Goal: Task Accomplishment & Management: Use online tool/utility

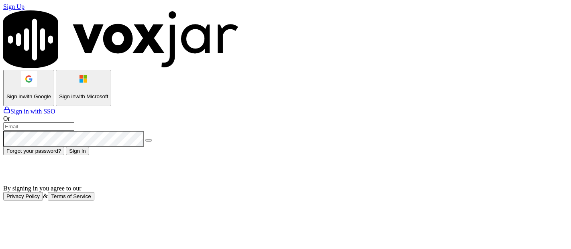
type input "shadia.decastro01.baq@nwfg.net"
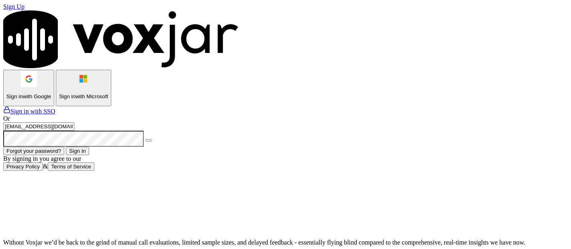
click at [89, 155] on button "Sign In" at bounding box center [77, 151] width 23 height 8
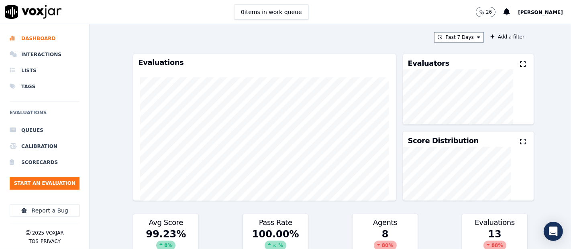
click at [520, 63] on icon at bounding box center [523, 64] width 6 height 6
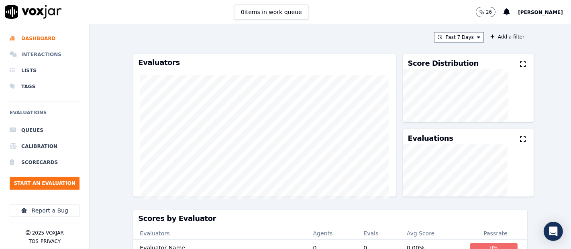
click at [53, 52] on li "Interactions" at bounding box center [45, 55] width 70 height 16
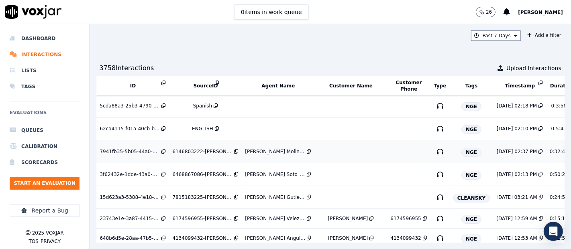
scroll to position [89, 0]
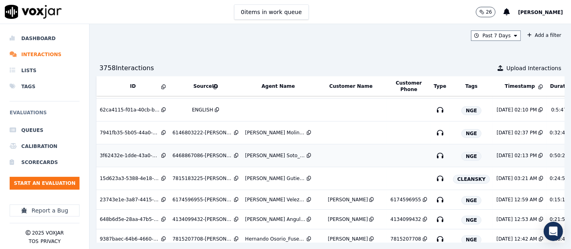
click at [144, 153] on div "3f62432e-1dde-43a0-b776-54b013f54c31" at bounding box center [130, 156] width 60 height 6
click at [199, 131] on div "6146803222-JULIANA MOLINA 2 all.mp3" at bounding box center [202, 133] width 60 height 6
click at [433, 222] on icon "button" at bounding box center [439, 219] width 13 height 13
click at [115, 107] on div "62ca4115-f01a-40cb-bc76-b94426e5be37" at bounding box center [130, 110] width 60 height 6
click at [53, 179] on button "Start an Evaluation" at bounding box center [45, 183] width 70 height 13
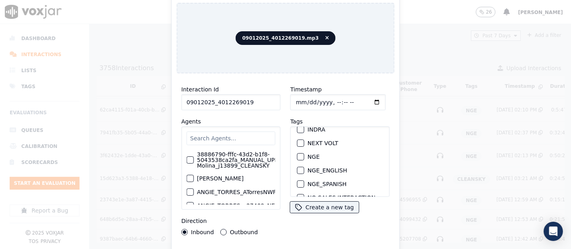
type input "09012025_4012269019"
click at [297, 154] on div "button" at bounding box center [300, 157] width 6 height 6
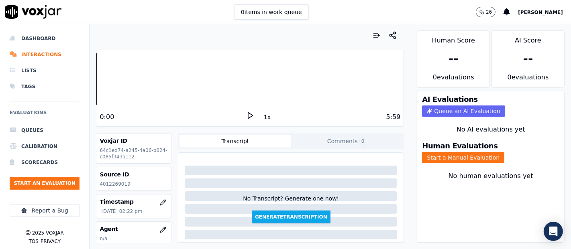
click at [248, 113] on polygon at bounding box center [250, 116] width 5 height 6
click at [96, 80] on div at bounding box center [249, 78] width 307 height 51
click at [251, 114] on rect at bounding box center [251, 115] width 1 height 5
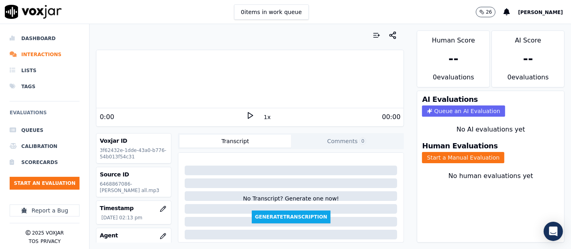
click at [246, 115] on icon at bounding box center [250, 116] width 8 height 8
drag, startPoint x: 447, startPoint y: 150, endPoint x: 435, endPoint y: 148, distance: 12.1
click at [442, 152] on button "Start a Manual Evaluation" at bounding box center [463, 157] width 82 height 11
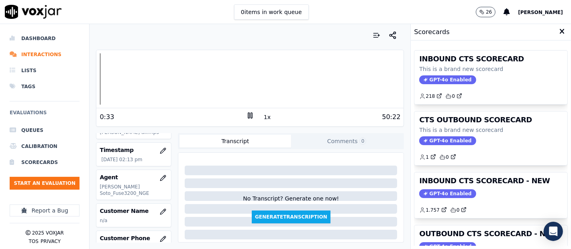
scroll to position [45, 0]
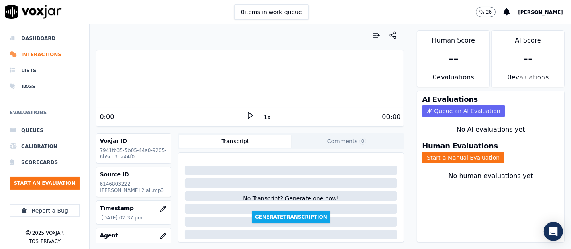
click at [246, 113] on icon at bounding box center [250, 116] width 8 height 8
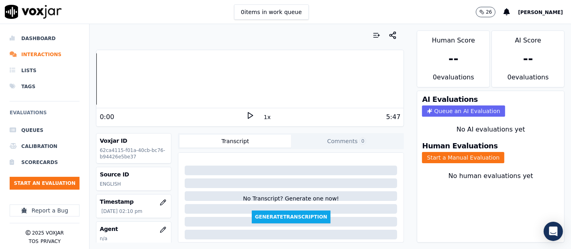
click at [246, 115] on icon at bounding box center [250, 116] width 8 height 8
click at [101, 80] on div at bounding box center [249, 78] width 307 height 51
click at [0, 86] on div "Dashboard Interactions Lists Tags Evaluations Queues Calibration Scorecards Sta…" at bounding box center [285, 136] width 571 height 225
click at [439, 143] on div "Human Evaluations Start a Manual Evaluation" at bounding box center [490, 153] width 147 height 31
click at [251, 118] on rect at bounding box center [251, 115] width 1 height 5
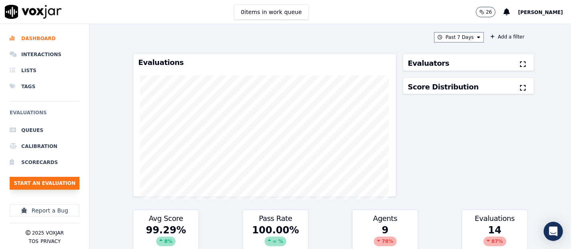
click at [51, 185] on button "Start an Evaluation" at bounding box center [45, 183] width 70 height 13
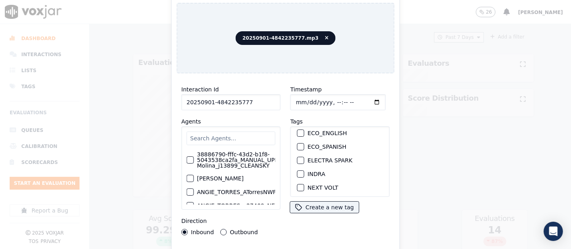
scroll to position [89, 0]
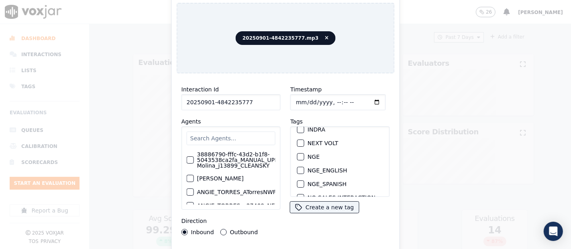
type input "20250901-4842235777"
click at [297, 154] on div "button" at bounding box center [300, 157] width 6 height 6
click at [340, 246] on div "Interaction Id 20250901-4842235777 Agents 38886790-fffc-43d2-b1f8-5043538ca2fa_…" at bounding box center [286, 172] width 218 height 185
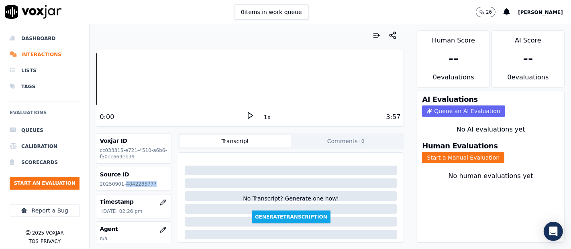
drag, startPoint x: 122, startPoint y: 184, endPoint x: 156, endPoint y: 186, distance: 33.4
click at [156, 186] on p "20250901-4842235777" at bounding box center [134, 184] width 68 height 6
copy p "4842235777"
click at [246, 116] on icon at bounding box center [250, 116] width 8 height 8
click at [95, 81] on div "Your browser does not support the audio element. 0:43 1x 3:57 Voxjar ID cc03331…" at bounding box center [249, 136] width 321 height 225
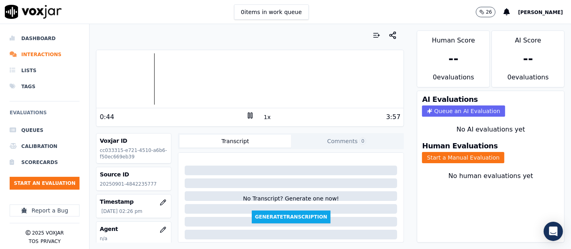
click at [97, 79] on div at bounding box center [249, 78] width 307 height 51
click at [246, 112] on icon at bounding box center [250, 116] width 8 height 8
click at [246, 116] on icon at bounding box center [250, 116] width 8 height 8
click at [142, 69] on div at bounding box center [249, 78] width 307 height 51
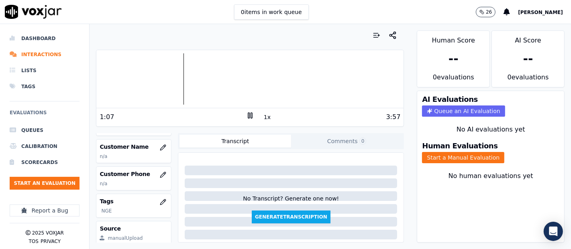
scroll to position [134, 0]
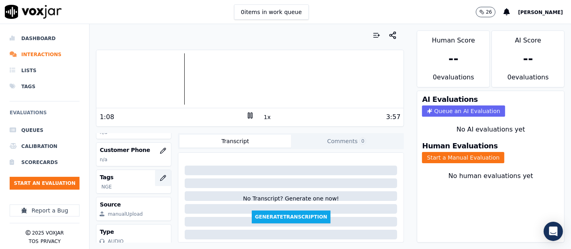
click at [155, 178] on button "button" at bounding box center [163, 178] width 16 height 16
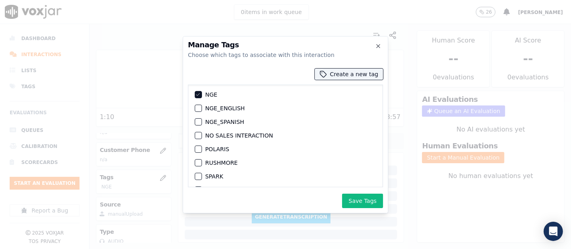
scroll to position [89, 0]
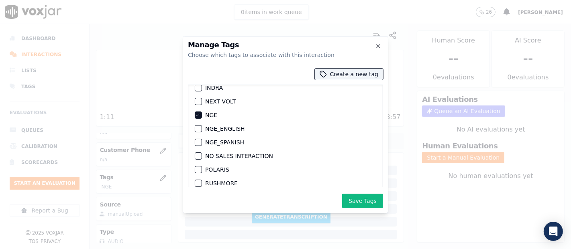
click at [199, 114] on icon "button" at bounding box center [197, 115] width 5 height 5
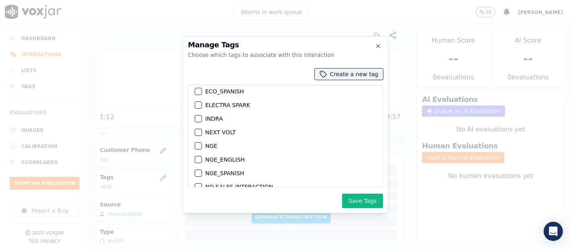
scroll to position [45, 0]
click at [195, 130] on div "button" at bounding box center [198, 133] width 6 height 6
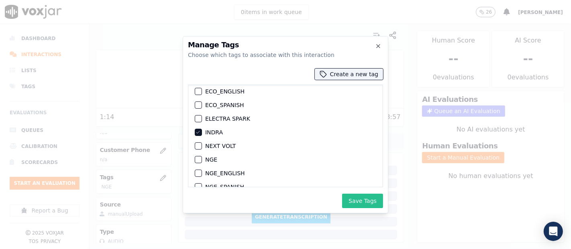
click at [357, 204] on button "Save Tags" at bounding box center [362, 201] width 41 height 14
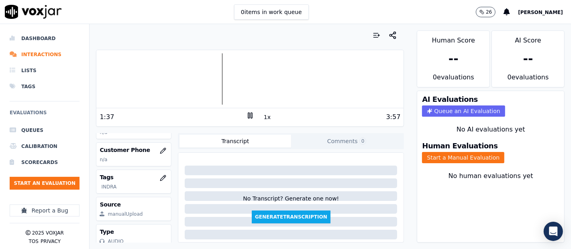
click at [251, 114] on rect at bounding box center [251, 115] width 1 height 5
click at [249, 115] on icon at bounding box center [250, 116] width 8 height 8
click at [430, 152] on button "Start a Manual Evaluation" at bounding box center [463, 157] width 82 height 11
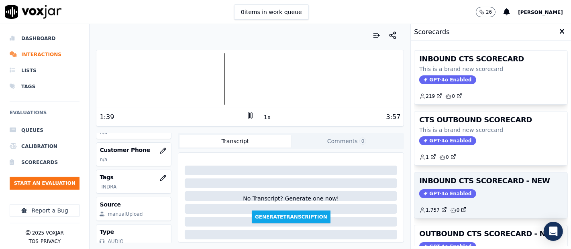
click at [482, 181] on h3 "INBOUND CTS SCORECARD - NEW" at bounding box center [490, 180] width 143 height 7
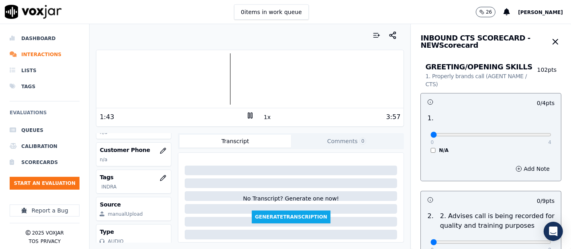
click at [185, 76] on div at bounding box center [249, 78] width 307 height 51
click at [169, 76] on div at bounding box center [249, 78] width 307 height 51
click at [151, 76] on div at bounding box center [249, 78] width 307 height 51
click at [140, 77] on div at bounding box center [249, 78] width 307 height 51
click at [246, 112] on icon at bounding box center [250, 116] width 8 height 8
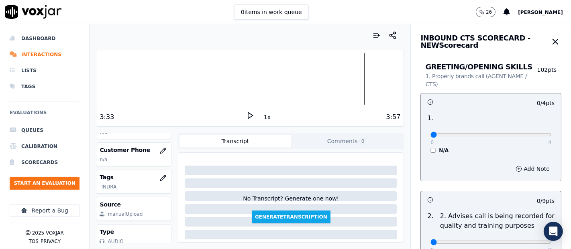
click at [356, 80] on div at bounding box center [249, 78] width 307 height 51
click at [340, 82] on div at bounding box center [249, 78] width 307 height 51
click at [323, 83] on div at bounding box center [249, 78] width 307 height 51
click at [246, 112] on icon at bounding box center [250, 116] width 8 height 8
click at [100, 70] on div at bounding box center [249, 78] width 307 height 51
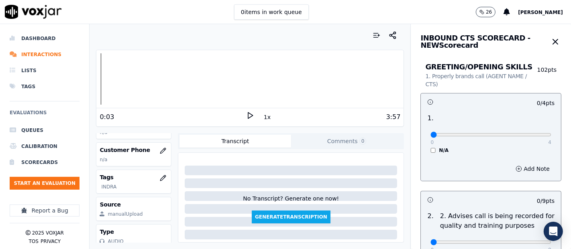
click at [246, 114] on icon at bounding box center [250, 116] width 8 height 8
click at [141, 72] on div at bounding box center [249, 78] width 307 height 51
click at [246, 115] on icon at bounding box center [250, 116] width 8 height 8
click at [113, 77] on div at bounding box center [249, 78] width 307 height 51
click at [246, 115] on icon at bounding box center [250, 116] width 8 height 8
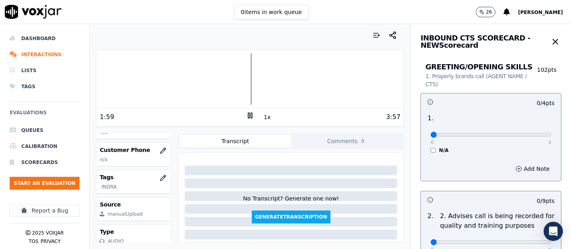
click at [95, 74] on div "Your browser does not support the audio element. 1:59 1x 3:57 Voxjar ID cc03331…" at bounding box center [249, 136] width 321 height 225
click at [98, 74] on div at bounding box center [249, 78] width 307 height 51
click at [92, 77] on div "Your browser does not support the audio element. 0:00 1x 3:57 Voxjar ID cc03331…" at bounding box center [249, 136] width 321 height 225
click at [216, 71] on div at bounding box center [249, 78] width 307 height 51
click at [246, 116] on icon at bounding box center [250, 116] width 8 height 8
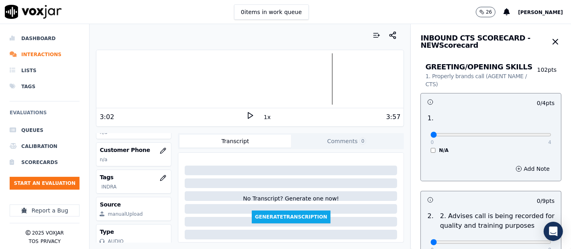
click at [533, 135] on div "0 4 N/A" at bounding box center [491, 138] width 134 height 31
click at [532, 135] on div "0 4 N/A" at bounding box center [491, 138] width 134 height 31
type input "4"
click at [528, 134] on input "range" at bounding box center [490, 134] width 121 height 3
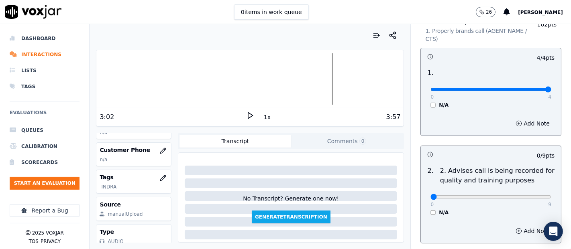
scroll to position [89, 0]
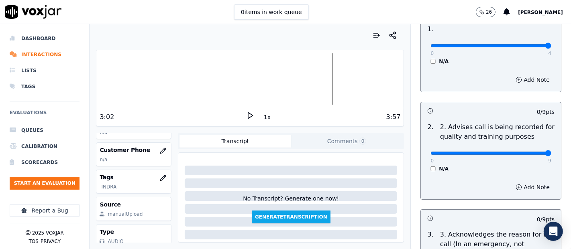
type input "9"
click at [523, 153] on input "range" at bounding box center [490, 153] width 121 height 3
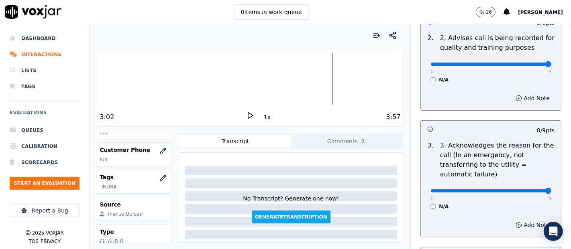
type input "9"
click at [527, 191] on input "range" at bounding box center [490, 190] width 121 height 3
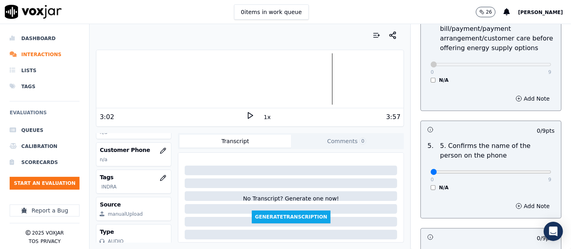
scroll to position [446, 0]
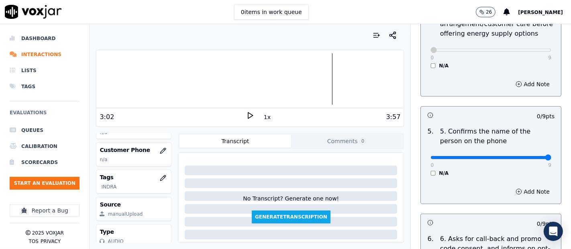
type input "9"
click at [530, 157] on input "range" at bounding box center [490, 157] width 121 height 3
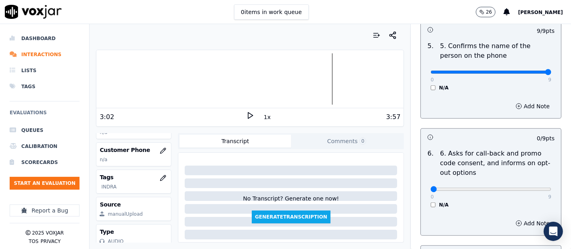
scroll to position [535, 0]
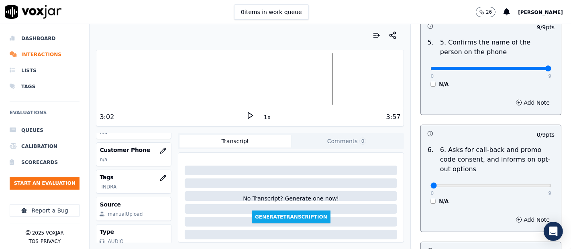
click at [430, 202] on div "N/A" at bounding box center [490, 201] width 121 height 6
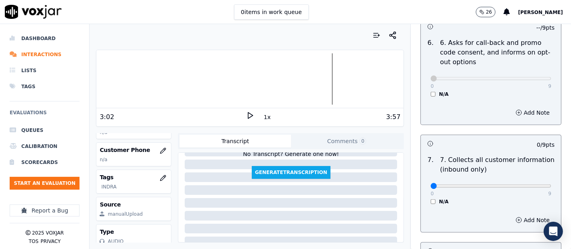
scroll to position [624, 0]
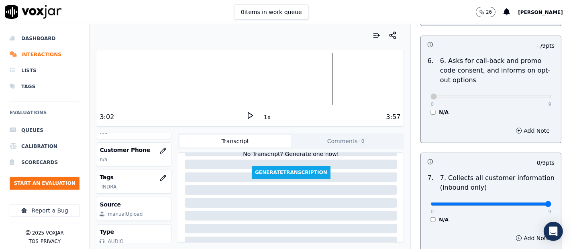
type input "9"
click at [526, 203] on input "range" at bounding box center [490, 204] width 121 height 3
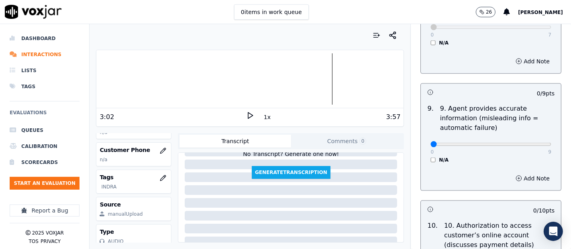
scroll to position [936, 0]
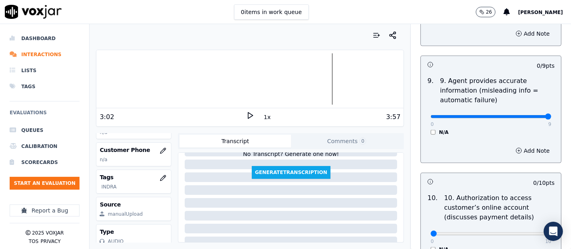
type input "9"
click at [527, 115] on input "range" at bounding box center [490, 116] width 121 height 3
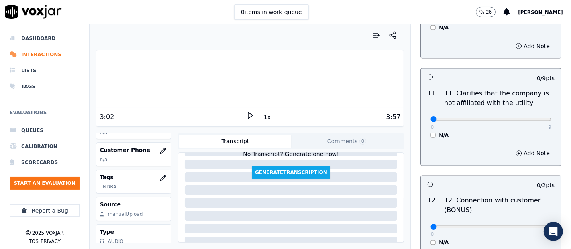
scroll to position [1159, 0]
click at [535, 113] on div "0 9 N/A" at bounding box center [491, 122] width 134 height 31
type input "9"
click at [528, 117] on input "range" at bounding box center [490, 118] width 121 height 3
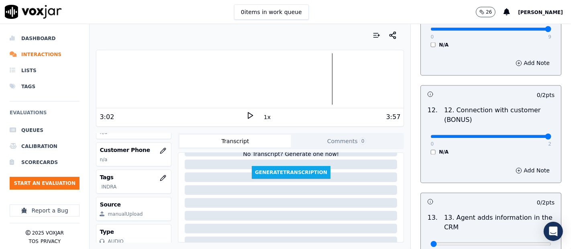
type input "2"
click at [530, 136] on input "range" at bounding box center [490, 136] width 121 height 3
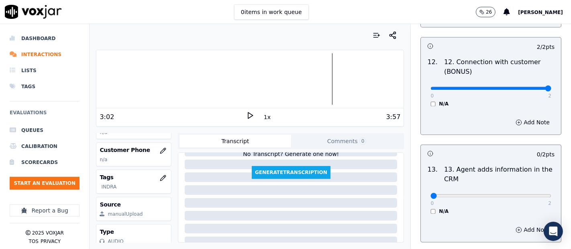
scroll to position [1382, 0]
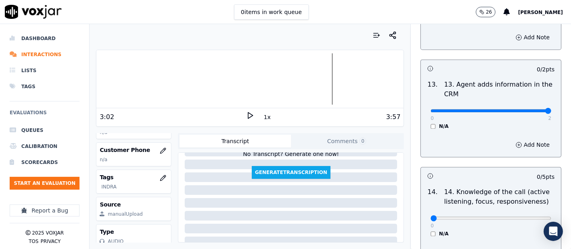
type input "2"
click at [525, 109] on input "range" at bounding box center [490, 110] width 121 height 3
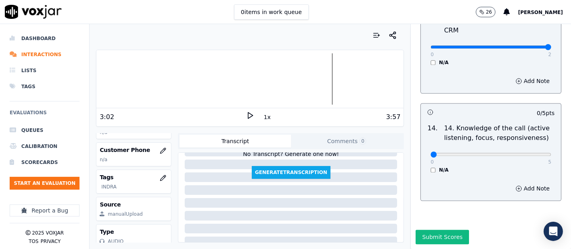
click at [548, 159] on p "5" at bounding box center [549, 162] width 3 height 6
type input "5"
click at [530, 153] on input "range" at bounding box center [490, 154] width 121 height 3
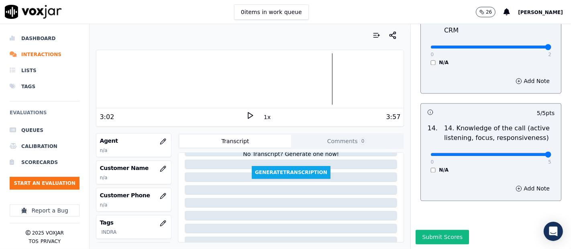
scroll to position [68, 0]
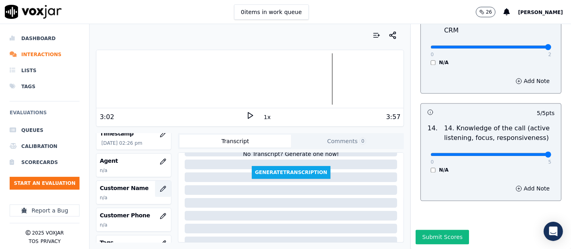
click at [160, 186] on icon "button" at bounding box center [163, 189] width 6 height 6
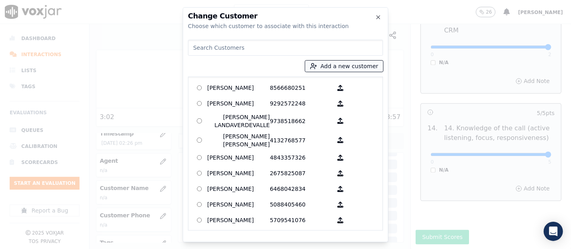
click at [311, 65] on button "Add a new customer" at bounding box center [344, 66] width 78 height 11
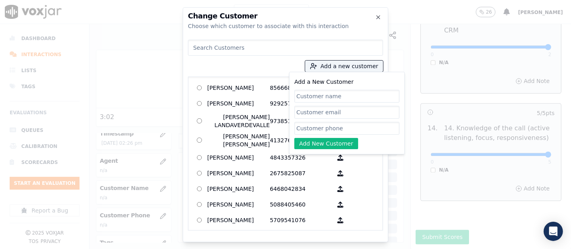
click at [308, 94] on input "Add a New Customer" at bounding box center [346, 96] width 105 height 13
paste input "[PERSON_NAME] [PERSON_NAME] [PERSON_NAME]"
type input "[PERSON_NAME] [PERSON_NAME] [PERSON_NAME]"
click at [343, 121] on div "Add a New Customer Jose Miguel Santos Jimenez Add New Customer" at bounding box center [346, 113] width 105 height 72
click at [339, 125] on input "Add a New Customer" at bounding box center [346, 128] width 105 height 13
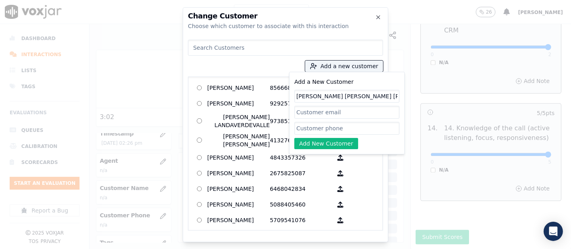
click at [321, 125] on input "Add a New Customer" at bounding box center [346, 128] width 105 height 13
paste input "4842235777"
type input "4842235777"
click at [328, 140] on button "Add New Customer" at bounding box center [326, 143] width 64 height 11
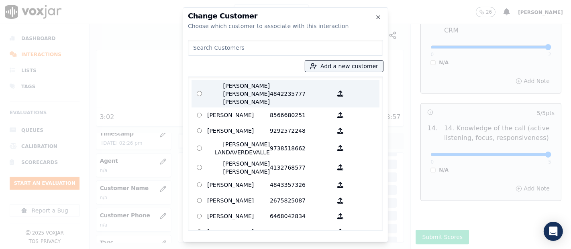
click at [243, 92] on p "[PERSON_NAME] [PERSON_NAME] [PERSON_NAME]" at bounding box center [238, 94] width 63 height 24
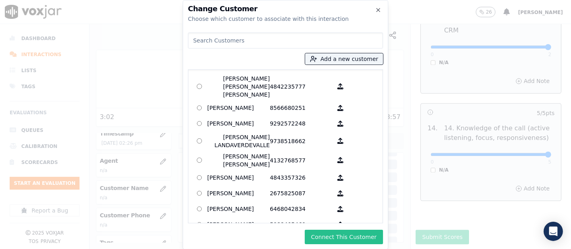
click at [323, 234] on button "Connect This Customer" at bounding box center [344, 237] width 78 height 14
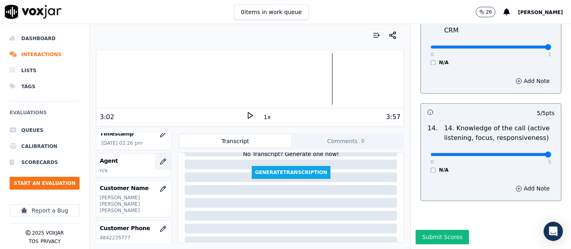
click at [160, 159] on icon "button" at bounding box center [163, 162] width 6 height 6
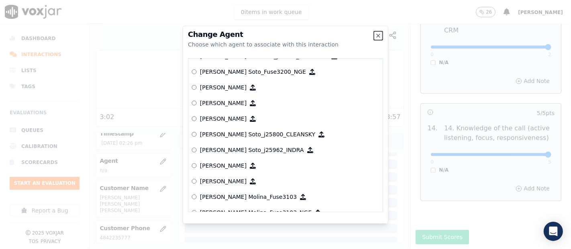
scroll to position [2359, 0]
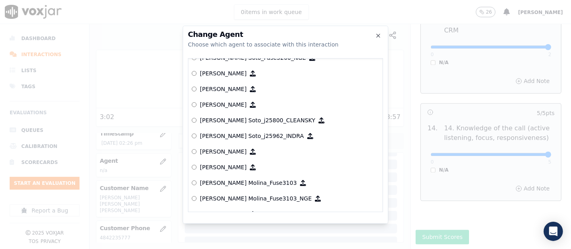
click at [238, 133] on p "[PERSON_NAME] Soto_j25962_INDRA" at bounding box center [252, 136] width 104 height 8
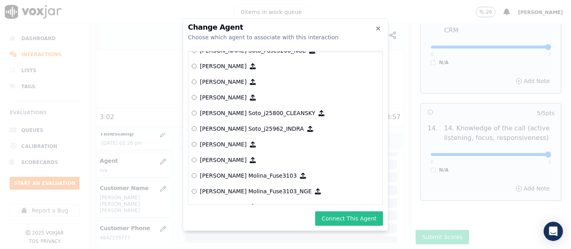
click at [356, 216] on button "Connect This Agent" at bounding box center [349, 218] width 68 height 14
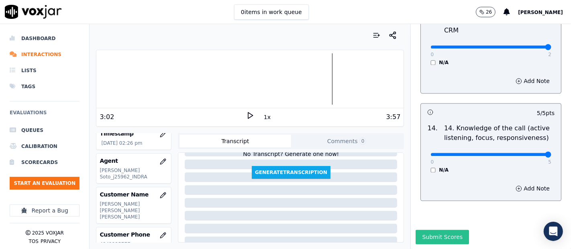
click at [415, 230] on button "Submit Scores" at bounding box center [441, 237] width 53 height 14
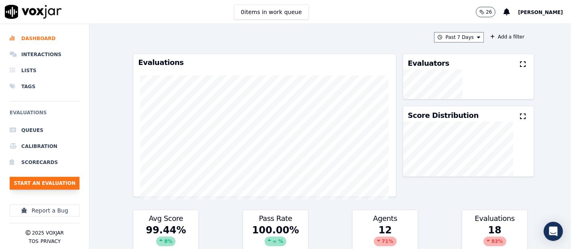
click at [62, 183] on button "Start an Evaluation" at bounding box center [45, 183] width 70 height 13
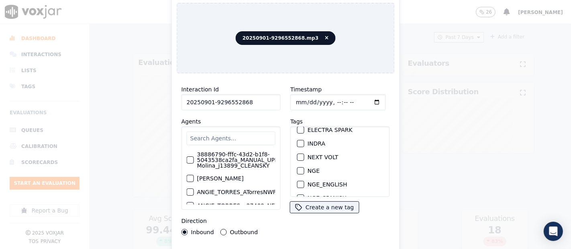
scroll to position [89, 0]
type input "20250901-9296552868"
click at [297, 127] on div "button" at bounding box center [300, 130] width 6 height 6
click at [314, 246] on div "Interaction Id 20250901-9296552868 Agents 38886790-fffc-43d2-b1f8-5043538ca2fa_…" at bounding box center [286, 172] width 218 height 185
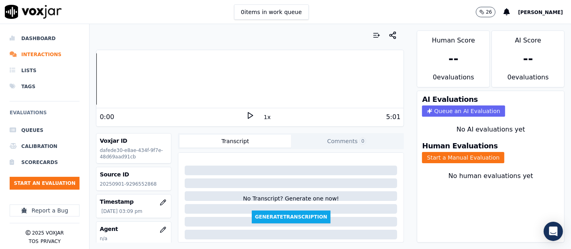
click at [248, 116] on polygon at bounding box center [250, 116] width 5 height 6
click at [137, 186] on p "20250901-9296552868" at bounding box center [134, 184] width 68 height 6
copy p "9296552868"
click at [98, 77] on div at bounding box center [249, 78] width 307 height 51
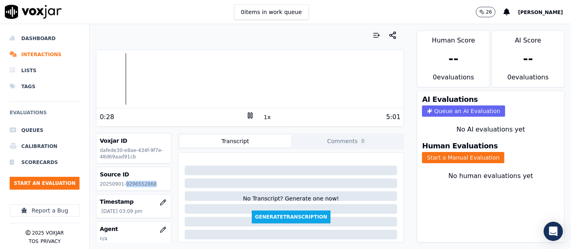
click at [248, 114] on rect at bounding box center [248, 115] width 1 height 5
click at [96, 74] on div at bounding box center [249, 78] width 307 height 51
click at [392, 152] on div "Transcript Comments 0 No Transcript? Generate one now! Generate Transcription A…" at bounding box center [291, 188] width 226 height 110
click at [246, 116] on icon at bounding box center [250, 116] width 8 height 8
click at [129, 184] on p "20250901-9296552868" at bounding box center [134, 184] width 68 height 6
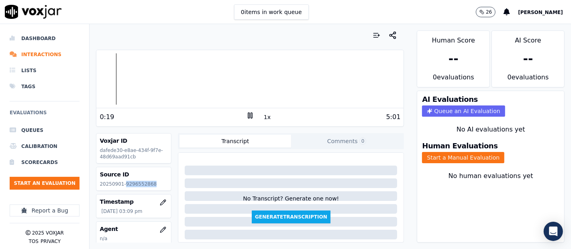
click at [129, 184] on p "20250901-9296552868" at bounding box center [134, 184] width 68 height 6
copy p "9296552868"
click at [251, 114] on rect at bounding box center [251, 115] width 1 height 5
click at [246, 115] on icon at bounding box center [250, 116] width 8 height 8
click at [125, 77] on div at bounding box center [249, 78] width 307 height 51
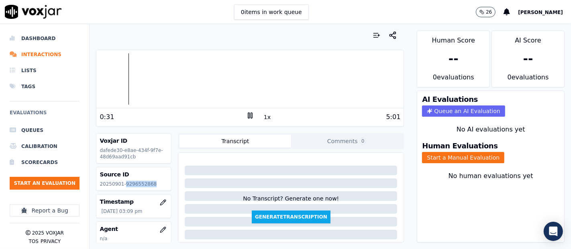
click at [103, 77] on div at bounding box center [249, 78] width 307 height 51
drag, startPoint x: 421, startPoint y: 147, endPoint x: 435, endPoint y: 140, distance: 16.0
click at [425, 152] on button "Start a Manual Evaluation" at bounding box center [463, 157] width 82 height 11
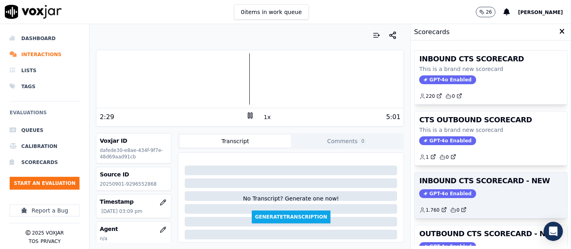
click at [486, 184] on h3 "INBOUND CTS SCORECARD - NEW" at bounding box center [490, 180] width 143 height 7
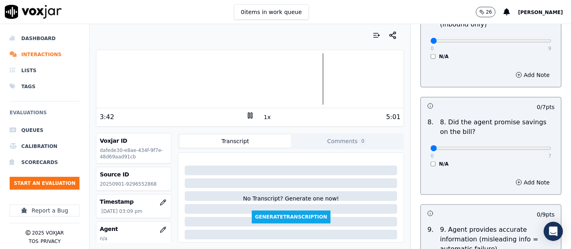
scroll to position [758, 0]
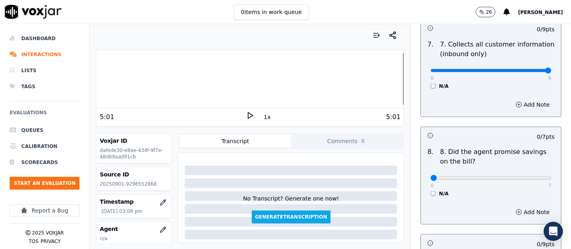
type input "9"
click at [529, 69] on input "range" at bounding box center [490, 70] width 121 height 3
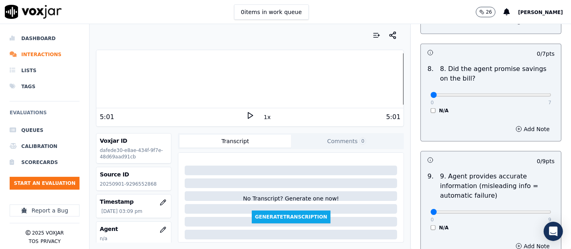
scroll to position [847, 0]
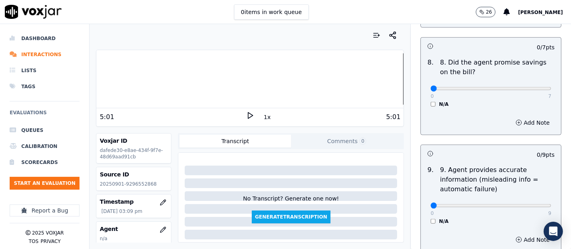
click at [533, 90] on div "0 7 N/A" at bounding box center [491, 92] width 134 height 31
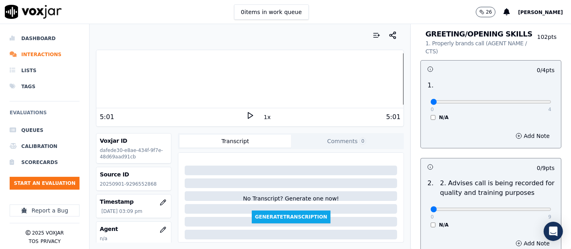
scroll to position [0, 0]
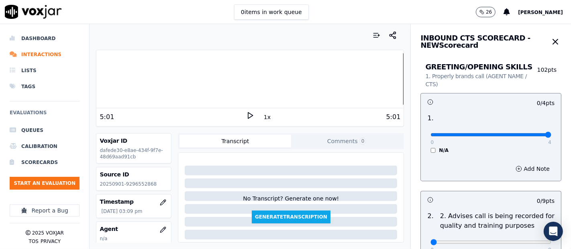
type input "4"
click at [526, 135] on input "range" at bounding box center [490, 134] width 121 height 3
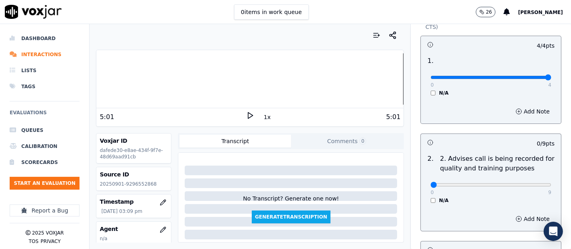
scroll to position [134, 0]
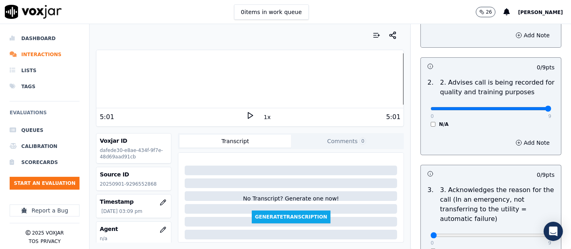
type input "9"
click at [528, 108] on input "range" at bounding box center [490, 108] width 121 height 3
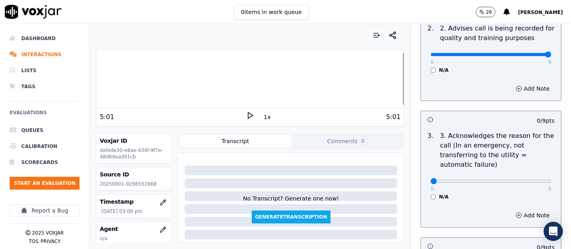
scroll to position [267, 0]
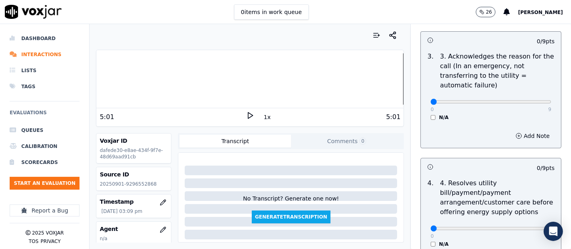
click at [529, 98] on div "0 9" at bounding box center [490, 102] width 121 height 10
type input "9"
click at [528, 100] on input "range" at bounding box center [490, 101] width 121 height 3
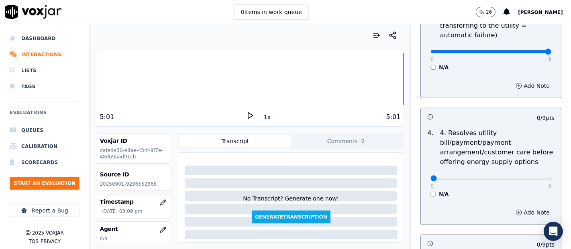
scroll to position [356, 0]
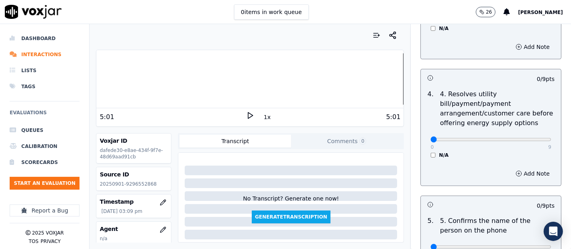
click at [430, 155] on div "N/A" at bounding box center [490, 155] width 121 height 6
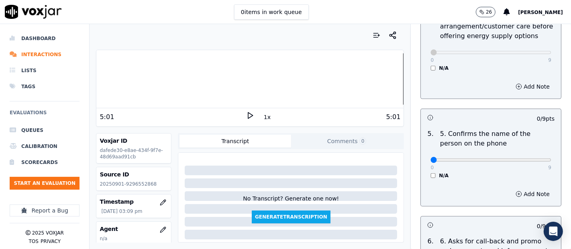
scroll to position [446, 0]
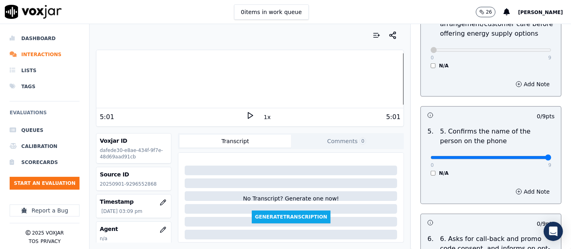
type input "9"
click at [527, 158] on input "range" at bounding box center [490, 157] width 121 height 3
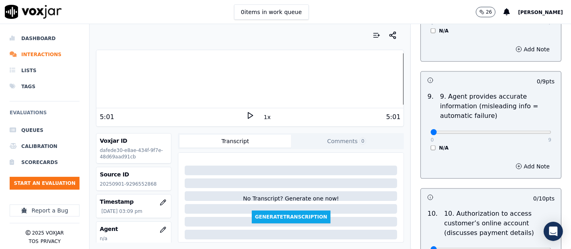
scroll to position [936, 0]
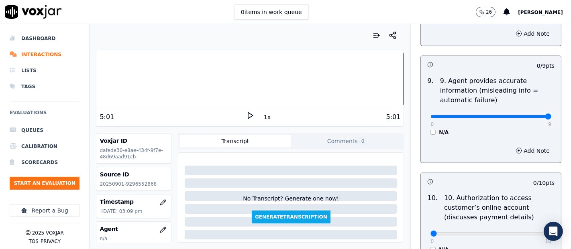
type input "9"
click at [525, 116] on input "range" at bounding box center [490, 116] width 121 height 3
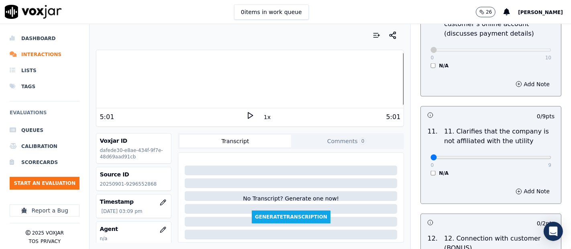
scroll to position [1204, 0]
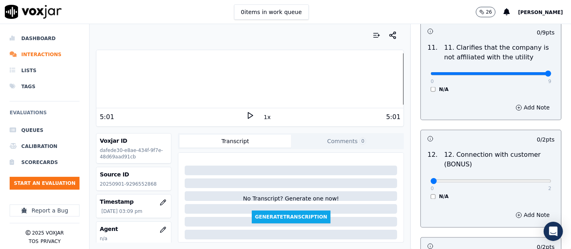
type input "9"
click at [529, 72] on input "range" at bounding box center [490, 73] width 121 height 3
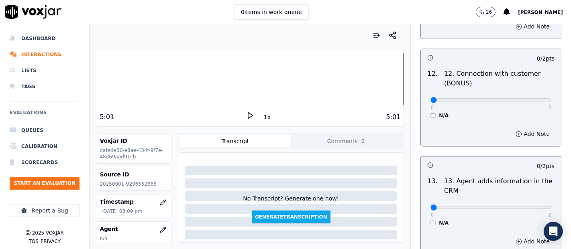
scroll to position [1293, 0]
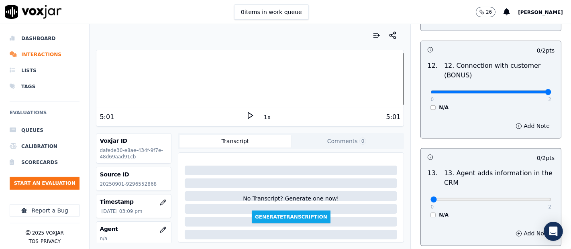
type input "2"
click at [528, 91] on input "range" at bounding box center [490, 92] width 121 height 3
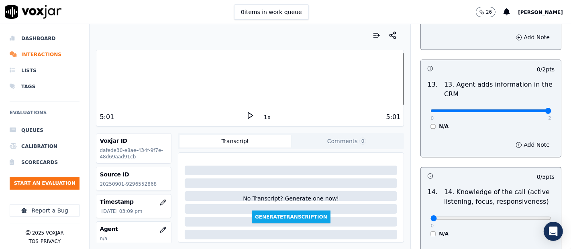
type input "2"
click at [530, 109] on input "range" at bounding box center [490, 110] width 121 height 3
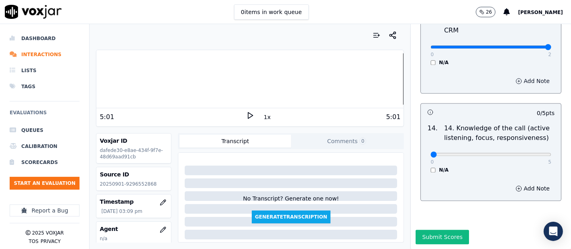
scroll to position [1462, 0]
drag, startPoint x: 527, startPoint y: 136, endPoint x: 506, endPoint y: 133, distance: 21.9
type input "5"
click at [527, 153] on input "range" at bounding box center [490, 154] width 121 height 3
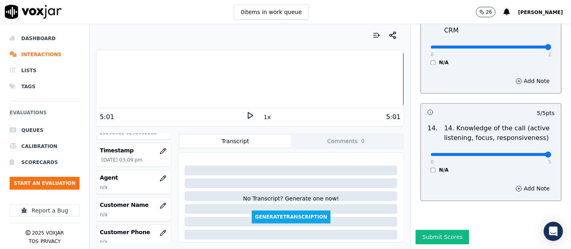
scroll to position [89, 0]
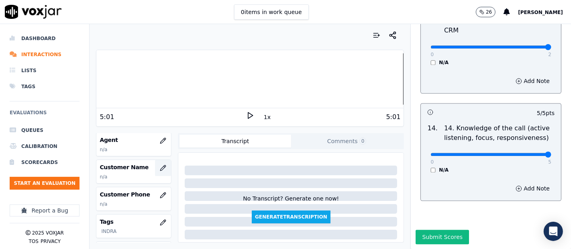
click at [161, 166] on icon "button" at bounding box center [163, 167] width 5 height 5
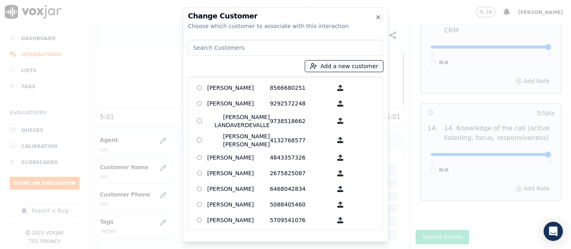
click at [352, 71] on button "Add a new customer" at bounding box center [344, 66] width 78 height 11
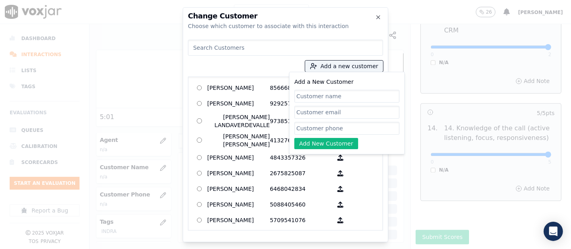
click at [376, 13] on h2 "Change Customer" at bounding box center [285, 15] width 195 height 7
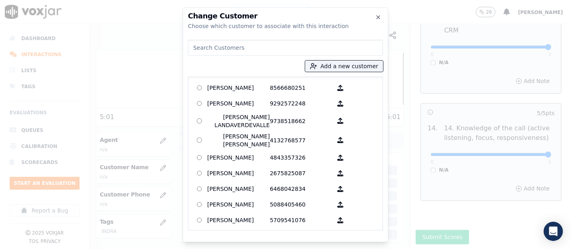
click at [375, 13] on h2 "Change Customer" at bounding box center [285, 15] width 195 height 7
click at [378, 21] on div "Change Customer Choose which customer to associate with this interaction" at bounding box center [285, 21] width 195 height 18
click at [380, 16] on icon "button" at bounding box center [378, 17] width 6 height 6
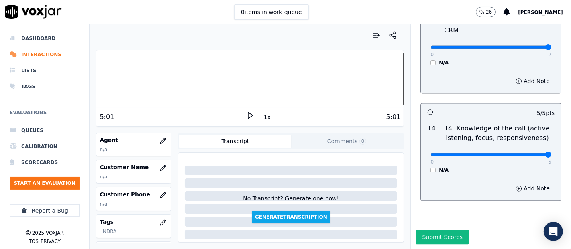
click at [102, 75] on div at bounding box center [249, 78] width 307 height 51
click at [246, 115] on icon at bounding box center [250, 116] width 8 height 8
click at [96, 79] on div "Your browser does not support the audio element. 0:09 1x 5:01 Voxjar ID dafede3…" at bounding box center [249, 136] width 321 height 225
click at [99, 79] on div at bounding box center [249, 78] width 307 height 51
click at [246, 114] on icon at bounding box center [250, 116] width 8 height 8
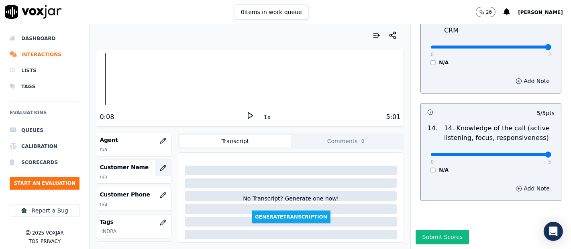
click at [160, 169] on icon "button" at bounding box center [163, 168] width 6 height 6
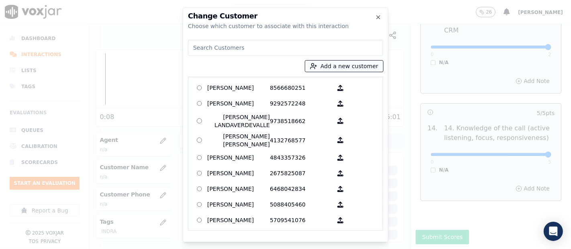
click at [333, 66] on button "Add a new customer" at bounding box center [344, 66] width 78 height 11
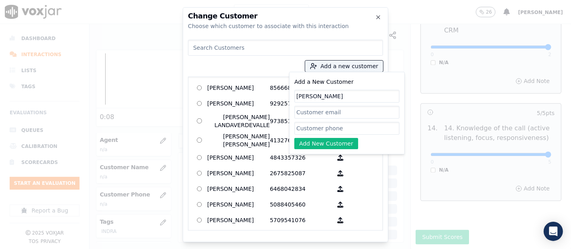
type input "Jazmin Fernandez"
click at [363, 128] on input "Add a New Customer" at bounding box center [346, 128] width 105 height 13
paste input "9296552868"
type input "9296552868"
click at [352, 142] on button "Add New Customer" at bounding box center [326, 143] width 64 height 11
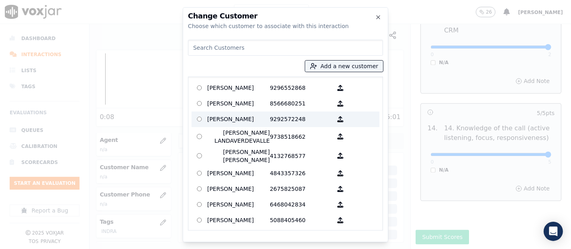
drag, startPoint x: 243, startPoint y: 90, endPoint x: 259, endPoint y: 119, distance: 33.3
click at [243, 91] on p "Jazmin Fernandez" at bounding box center [238, 88] width 63 height 12
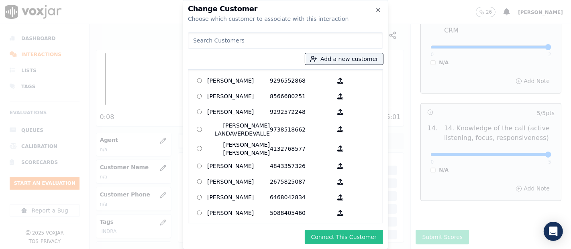
click at [364, 243] on button "Connect This Customer" at bounding box center [344, 237] width 78 height 14
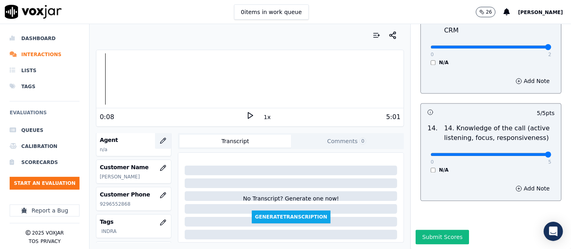
click at [158, 136] on button "button" at bounding box center [163, 141] width 16 height 16
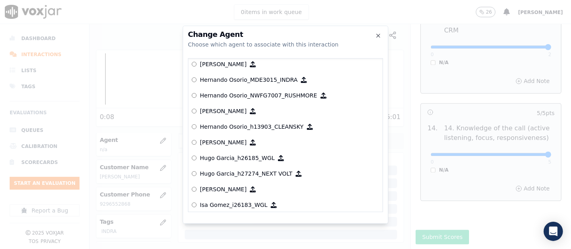
scroll to position [1734, 0]
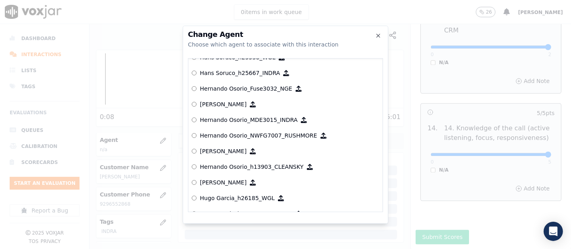
click at [234, 122] on p "Hernando Osorio_MDE3015_INDRA" at bounding box center [249, 120] width 98 height 8
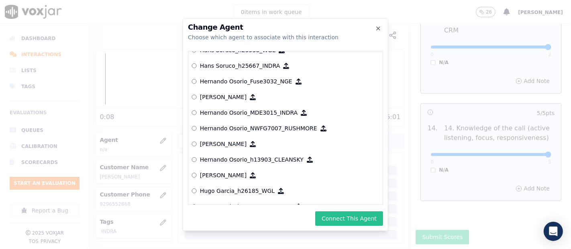
click at [348, 211] on button "Connect This Agent" at bounding box center [349, 218] width 68 height 14
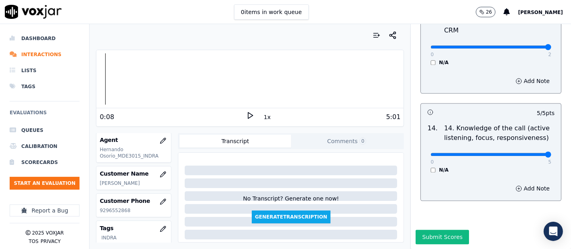
click at [438, 230] on button "Submit Scores" at bounding box center [441, 237] width 53 height 14
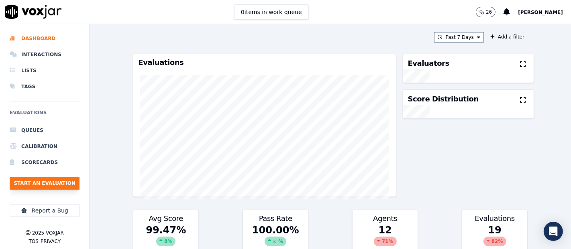
click at [34, 177] on button "Start an Evaluation" at bounding box center [45, 183] width 70 height 13
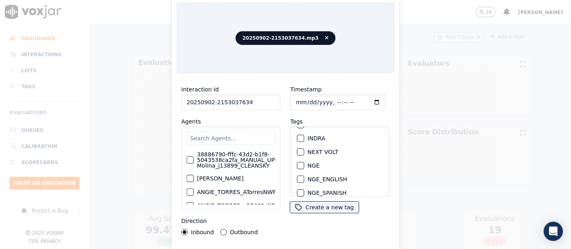
scroll to position [89, 0]
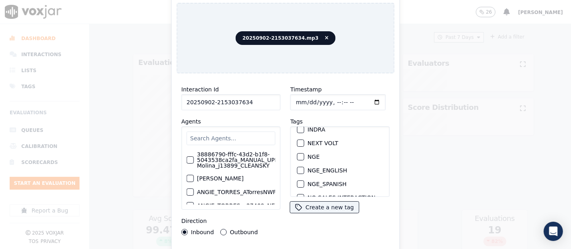
type input "20250902-2153037634"
click at [297, 127] on div "button" at bounding box center [300, 130] width 6 height 6
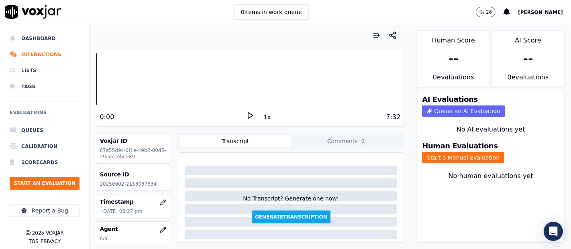
scroll to position [45, 0]
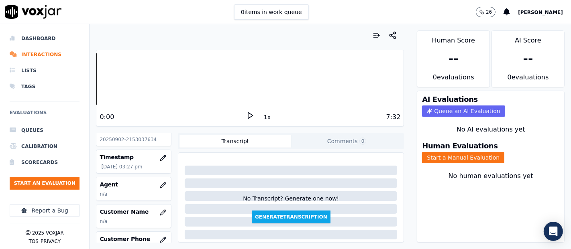
click at [128, 138] on p "20250902-2153037634" at bounding box center [134, 139] width 68 height 6
copy p "2153037634"
click at [246, 115] on icon at bounding box center [250, 116] width 8 height 8
click at [469, 142] on h3 "Human Evaluations" at bounding box center [459, 145] width 75 height 7
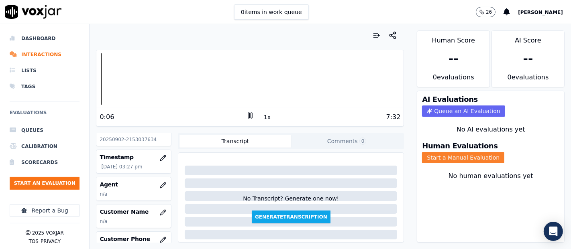
click at [468, 152] on button "Start a Manual Evaluation" at bounding box center [463, 157] width 82 height 11
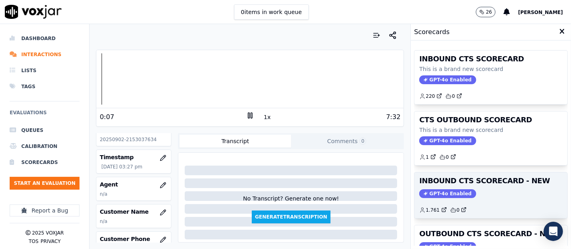
click at [465, 178] on h3 "INBOUND CTS SCORECARD - NEW" at bounding box center [490, 180] width 143 height 7
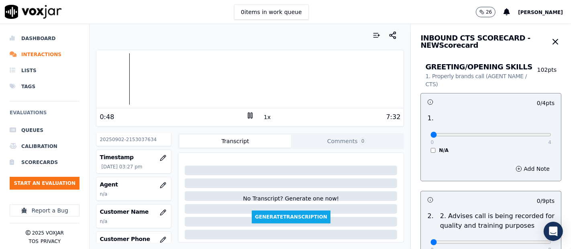
click at [246, 115] on icon at bounding box center [250, 116] width 8 height 8
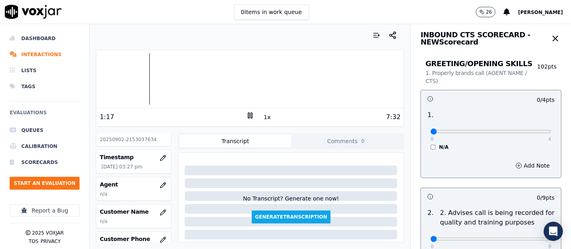
scroll to position [0, 0]
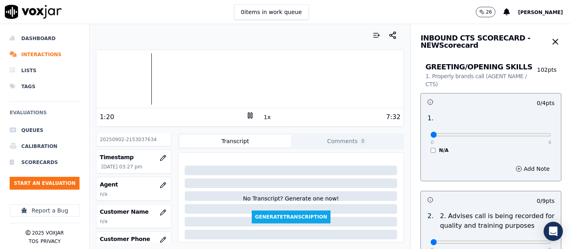
click at [121, 71] on div at bounding box center [249, 78] width 307 height 51
click at [110, 78] on div at bounding box center [249, 78] width 307 height 51
click at [104, 78] on div at bounding box center [249, 78] width 307 height 51
click at [247, 114] on icon at bounding box center [250, 116] width 8 height 8
click at [246, 117] on icon at bounding box center [250, 116] width 8 height 8
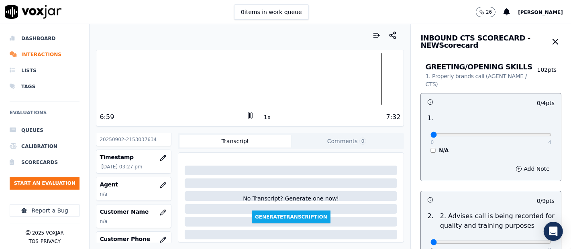
click at [243, 110] on div "6:59 1x 7:32" at bounding box center [249, 116] width 307 height 17
click at [246, 112] on icon at bounding box center [250, 116] width 8 height 8
click at [0, 106] on div "Dashboard Interactions Lists Tags Evaluations Queues Calibration Scorecards Sta…" at bounding box center [285, 136] width 571 height 225
click at [248, 117] on polygon at bounding box center [250, 116] width 5 height 6
type input "4"
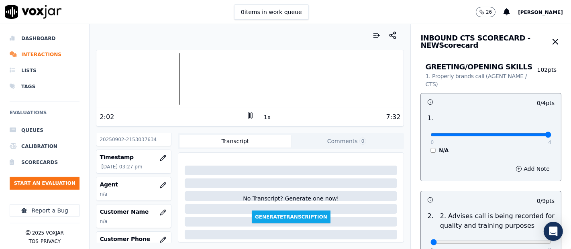
click at [527, 133] on input "range" at bounding box center [490, 134] width 121 height 3
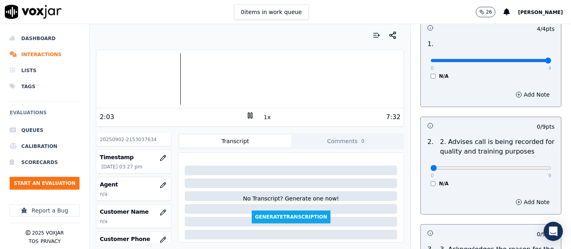
scroll to position [89, 0]
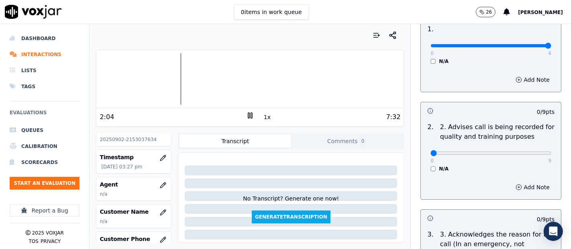
click at [531, 154] on div "0 9 N/A" at bounding box center [491, 157] width 134 height 31
type input "9"
click at [525, 152] on input "range" at bounding box center [490, 153] width 121 height 3
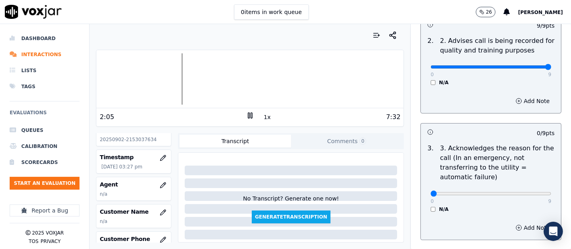
scroll to position [178, 0]
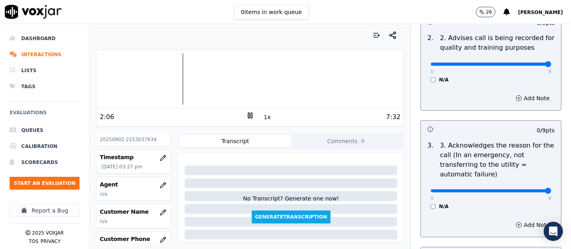
type input "9"
click at [528, 189] on input "range" at bounding box center [490, 190] width 121 height 3
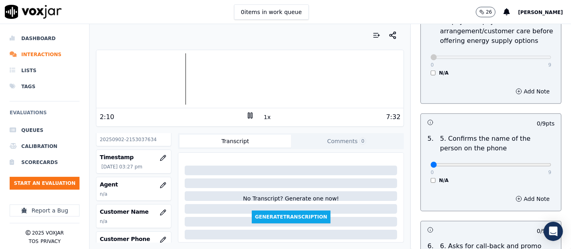
scroll to position [490, 0]
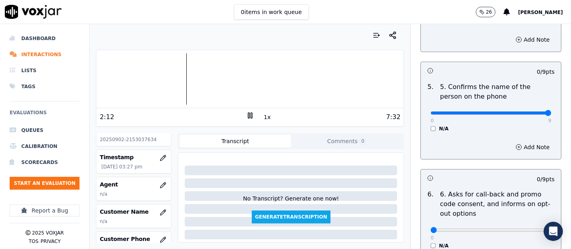
type input "9"
click at [529, 112] on input "range" at bounding box center [490, 113] width 121 height 3
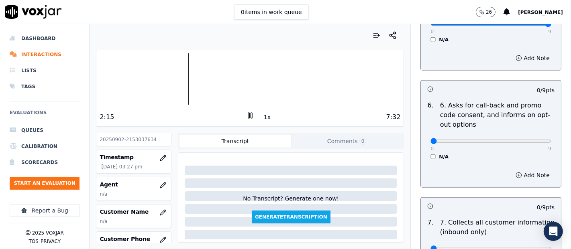
click at [424, 157] on div "0 9 N/A" at bounding box center [491, 145] width 134 height 31
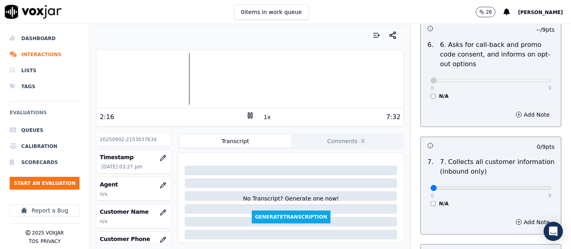
scroll to position [669, 0]
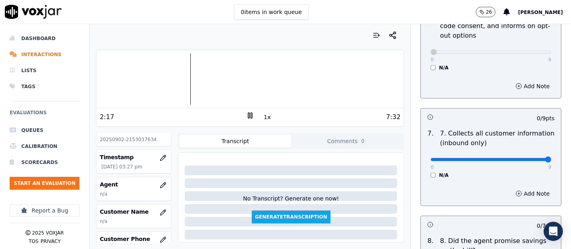
type input "9"
click at [530, 159] on input "range" at bounding box center [490, 159] width 121 height 3
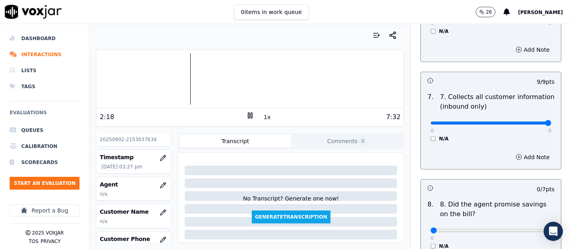
scroll to position [758, 0]
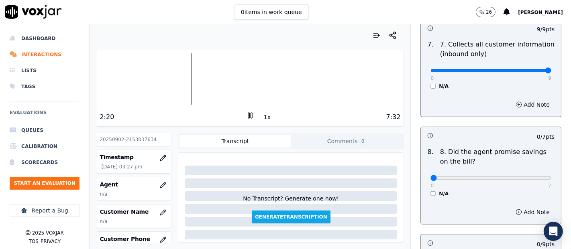
click at [430, 191] on div "N/A" at bounding box center [490, 194] width 121 height 6
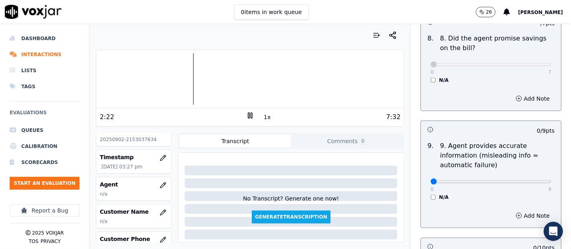
scroll to position [892, 0]
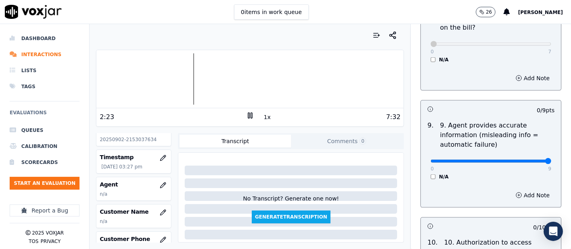
type input "9"
click at [529, 161] on input "range" at bounding box center [490, 161] width 121 height 3
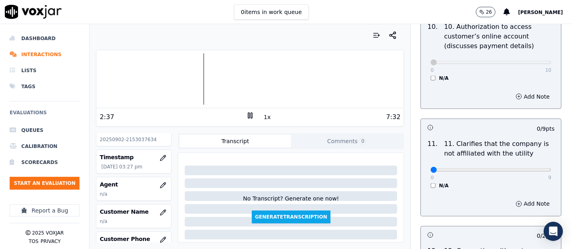
scroll to position [1159, 0]
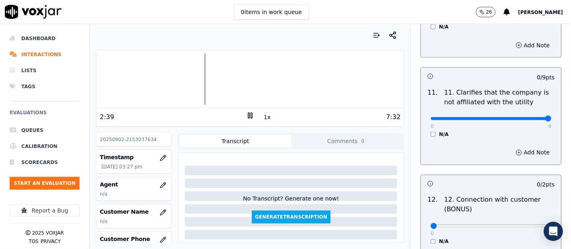
type input "9"
click at [526, 118] on input "range" at bounding box center [490, 118] width 121 height 3
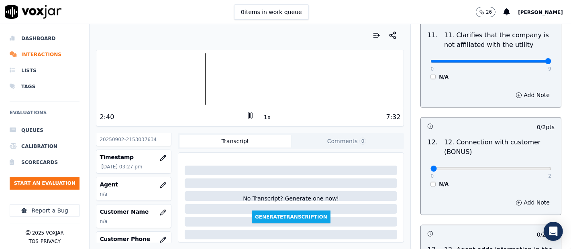
scroll to position [1249, 0]
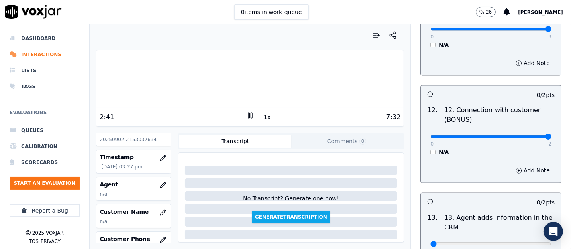
type input "2"
click at [522, 135] on input "range" at bounding box center [490, 136] width 121 height 3
click at [530, 135] on input "range" at bounding box center [490, 136] width 121 height 3
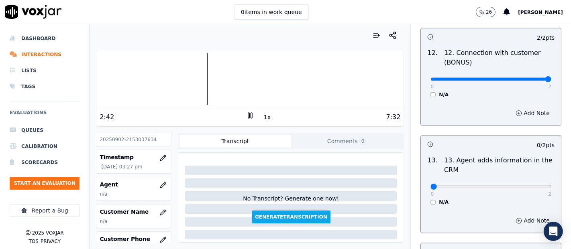
scroll to position [1338, 0]
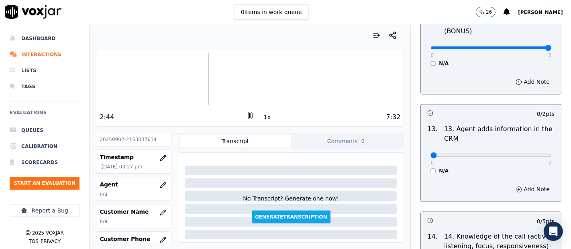
click at [531, 151] on div "0 2 N/A" at bounding box center [491, 159] width 134 height 31
type input "2"
click at [526, 154] on input "range" at bounding box center [490, 155] width 121 height 3
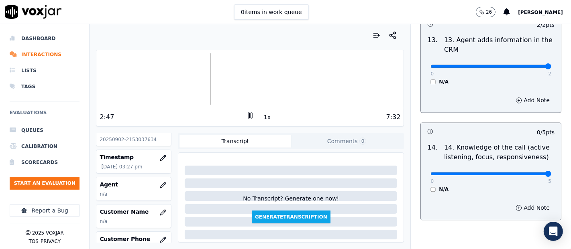
type input "5"
click at [528, 172] on input "range" at bounding box center [490, 173] width 121 height 3
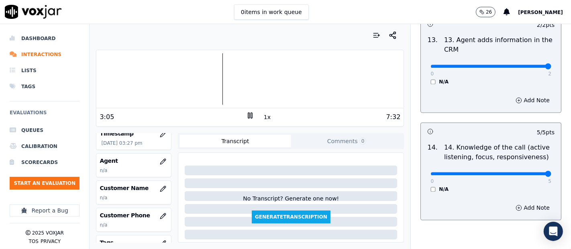
scroll to position [89, 0]
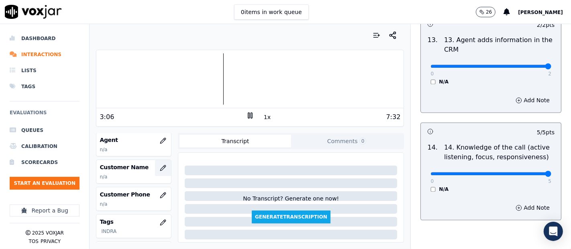
click at [156, 161] on button "button" at bounding box center [163, 168] width 16 height 16
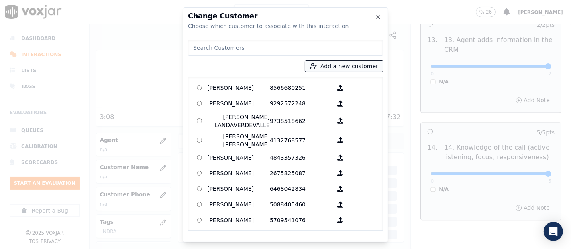
click at [326, 63] on button "Add a new customer" at bounding box center [344, 66] width 78 height 11
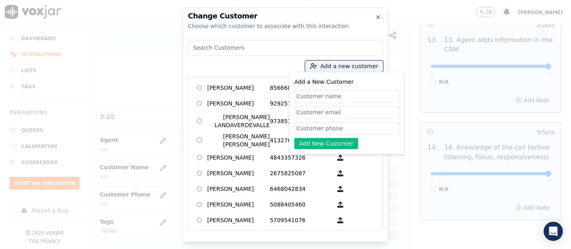
paste input "[PERSON_NAME]"
type input "[PERSON_NAME]"
click at [323, 128] on input "Add a New Customer" at bounding box center [346, 128] width 105 height 13
click at [311, 126] on input "Add a New Customer" at bounding box center [346, 128] width 105 height 13
paste input "2153037634"
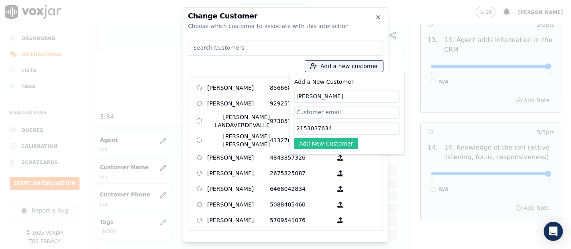
type input "2153037634"
click at [307, 146] on button "Add New Customer" at bounding box center [326, 143] width 64 height 11
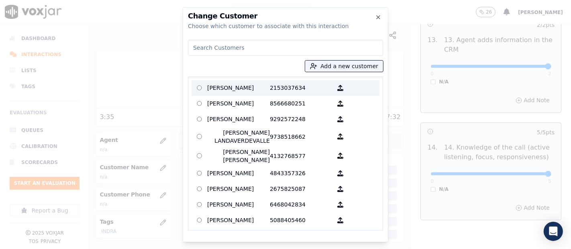
click at [218, 90] on p "[PERSON_NAME]" at bounding box center [238, 88] width 63 height 12
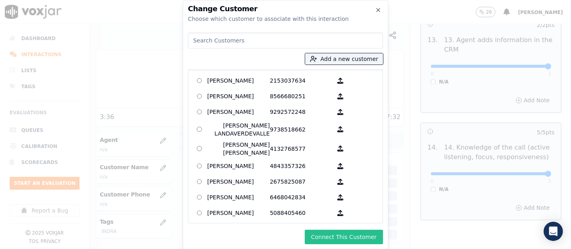
click at [316, 230] on button "Connect This Customer" at bounding box center [344, 237] width 78 height 14
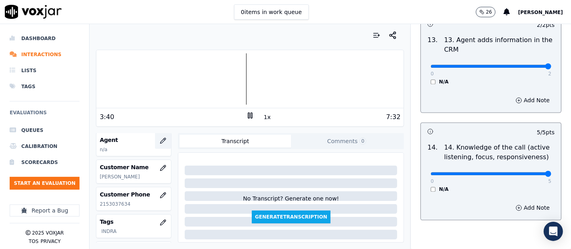
click at [161, 140] on icon "button" at bounding box center [163, 140] width 5 height 5
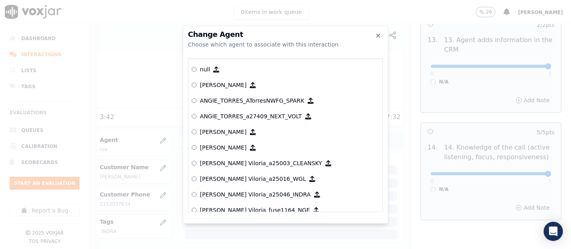
click at [164, 107] on div at bounding box center [285, 124] width 571 height 249
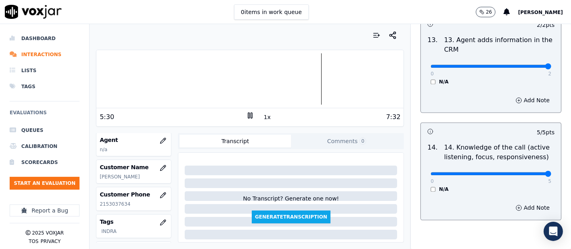
click at [246, 117] on icon at bounding box center [250, 116] width 8 height 8
click at [247, 117] on icon at bounding box center [250, 116] width 8 height 8
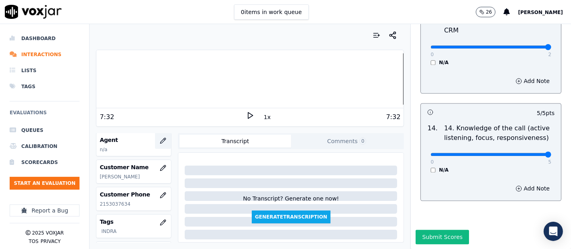
click at [155, 140] on button "button" at bounding box center [163, 141] width 16 height 16
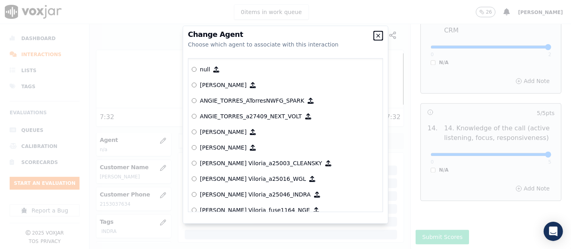
click at [379, 36] on icon "button" at bounding box center [377, 35] width 3 height 3
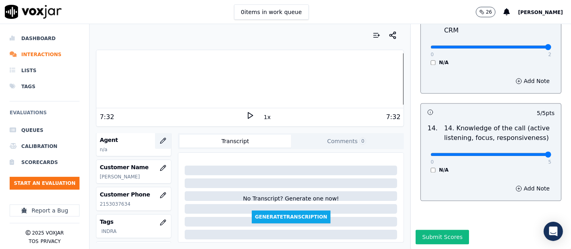
click at [160, 140] on icon "button" at bounding box center [163, 141] width 6 height 6
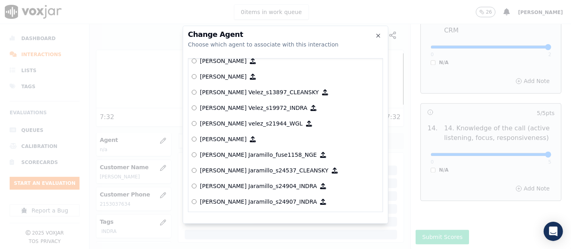
scroll to position [3335, 0]
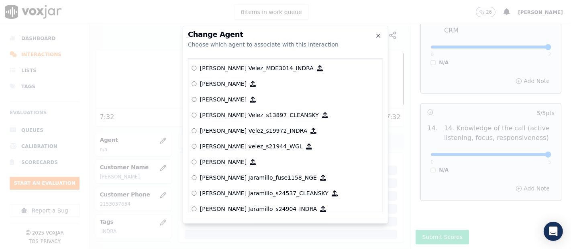
click at [238, 73] on label "[PERSON_NAME] Velez_MDE3014_INDRA" at bounding box center [285, 69] width 188 height 16
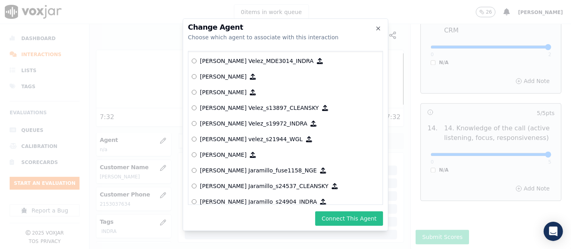
click at [338, 218] on button "Connect This Agent" at bounding box center [349, 218] width 68 height 14
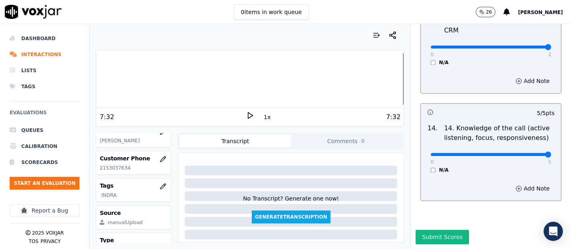
scroll to position [0, 0]
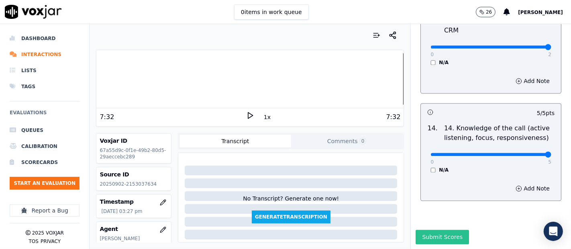
click at [419, 230] on button "Submit Scores" at bounding box center [441, 237] width 53 height 14
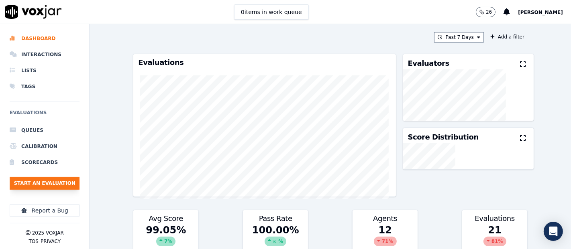
click at [70, 186] on button "Start an Evaluation" at bounding box center [45, 183] width 70 height 13
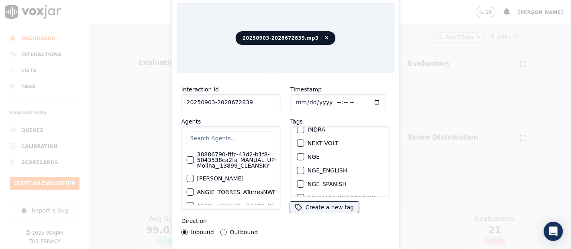
scroll to position [45, 0]
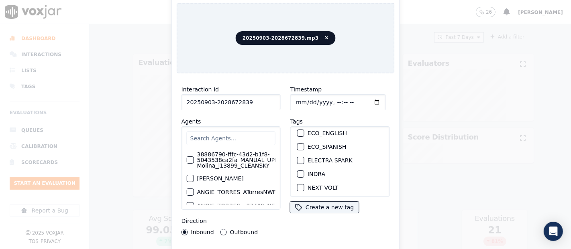
type input "20250903-2028672839"
click at [300, 167] on div "INDRA" at bounding box center [340, 174] width 92 height 14
click at [297, 171] on div "button" at bounding box center [300, 174] width 6 height 6
click at [300, 246] on div "Interaction Id 20250903-2028672839 Agents 38886790-fffc-43d2-b1f8-5043538ca2fa_…" at bounding box center [286, 172] width 218 height 185
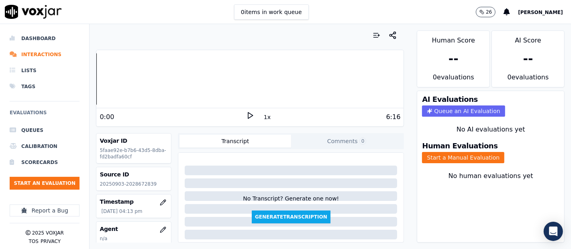
click at [130, 182] on p "20250903-2028672839" at bounding box center [134, 184] width 68 height 6
copy p "2028672839"
click at [246, 114] on icon at bounding box center [250, 116] width 8 height 8
click at [171, 94] on div at bounding box center [249, 78] width 307 height 51
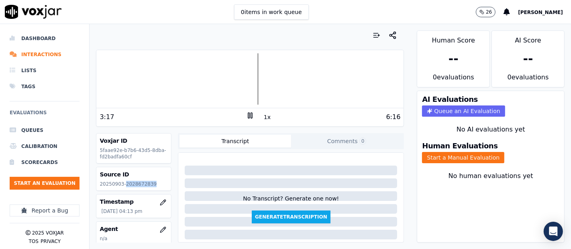
click at [115, 76] on div at bounding box center [249, 78] width 307 height 51
click at [251, 113] on rect at bounding box center [251, 115] width 1 height 5
click at [246, 113] on icon at bounding box center [250, 116] width 8 height 8
click at [424, 152] on button "Start a Manual Evaluation" at bounding box center [463, 157] width 82 height 11
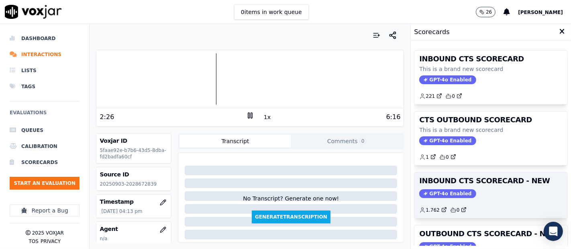
click at [509, 187] on div "INBOUND CTS SCORECARD - NEW GPT-4o Enabled 1.762 0" at bounding box center [490, 196] width 153 height 46
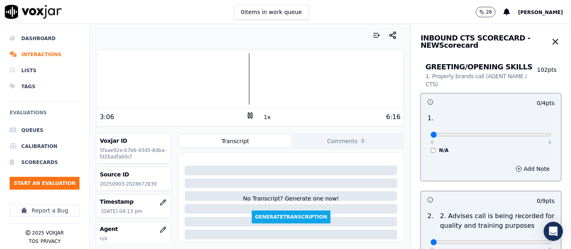
click at [248, 114] on rect at bounding box center [248, 115] width 1 height 5
click at [246, 116] on icon at bounding box center [250, 116] width 8 height 8
type input "4"
click at [527, 133] on input "range" at bounding box center [490, 134] width 121 height 3
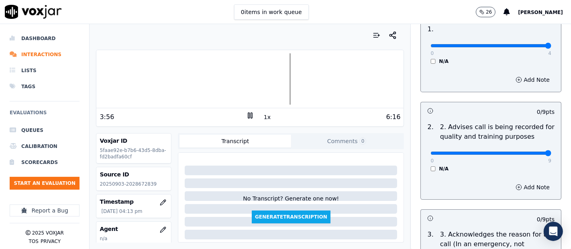
type input "9"
click at [528, 155] on input "range" at bounding box center [490, 153] width 121 height 3
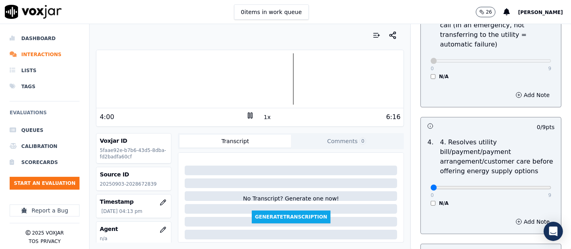
scroll to position [312, 0]
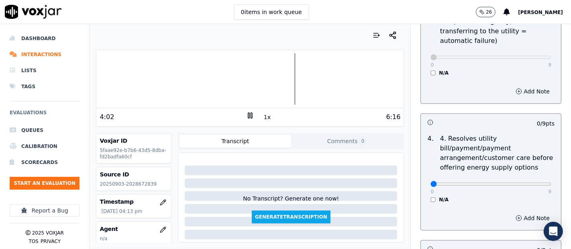
click at [425, 75] on div "3 . 3. Acknowledges the reason for the call (In an emergency, not transferring …" at bounding box center [491, 41] width 140 height 75
type input "9"
click at [526, 57] on input "range" at bounding box center [490, 57] width 121 height 3
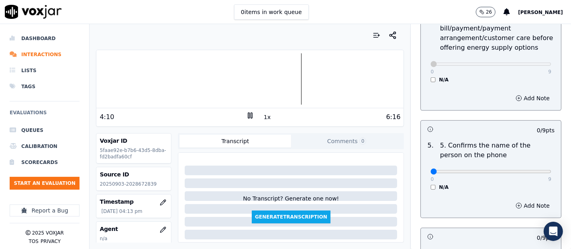
scroll to position [446, 0]
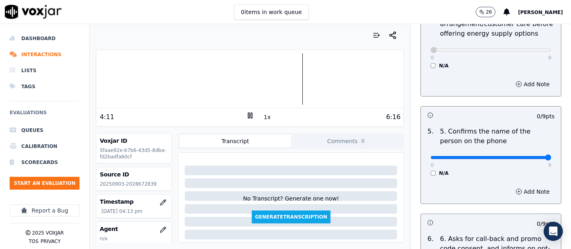
type input "9"
click at [528, 156] on input "range" at bounding box center [490, 157] width 121 height 3
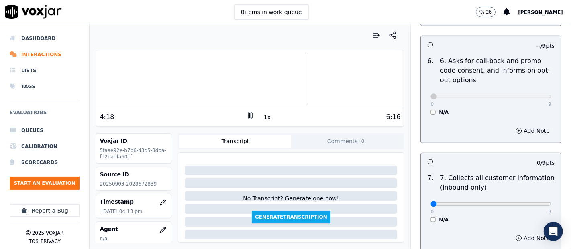
scroll to position [713, 0]
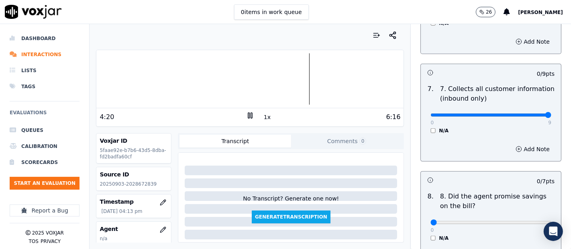
type input "9"
click at [529, 114] on input "range" at bounding box center [490, 115] width 121 height 3
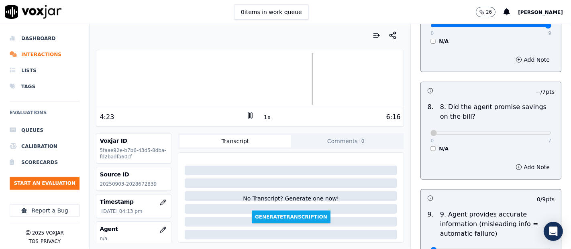
scroll to position [936, 0]
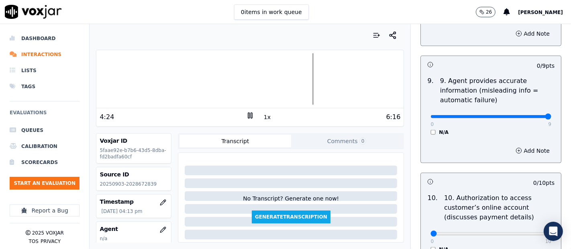
type input "9"
click at [529, 118] on input "range" at bounding box center [490, 116] width 121 height 3
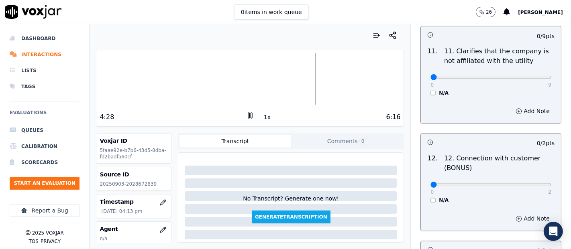
scroll to position [1204, 0]
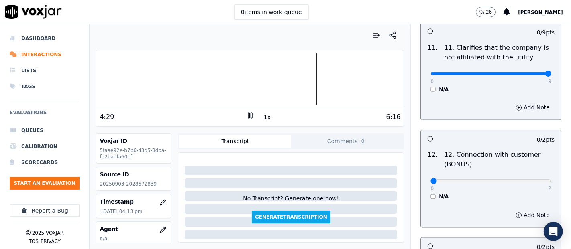
type input "9"
click at [526, 72] on input "range" at bounding box center [490, 73] width 121 height 3
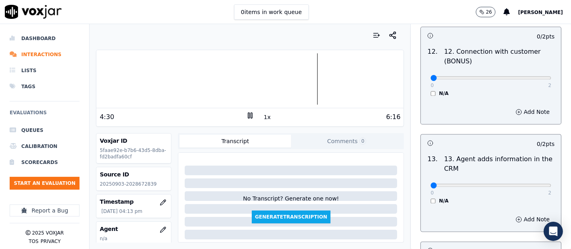
scroll to position [1293, 0]
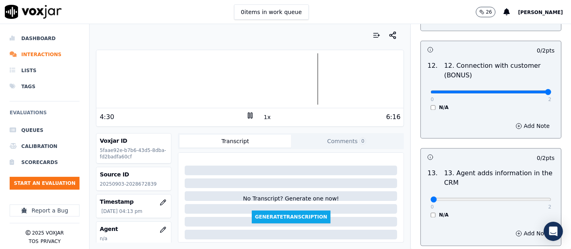
type input "2"
click at [519, 91] on input "range" at bounding box center [490, 92] width 121 height 3
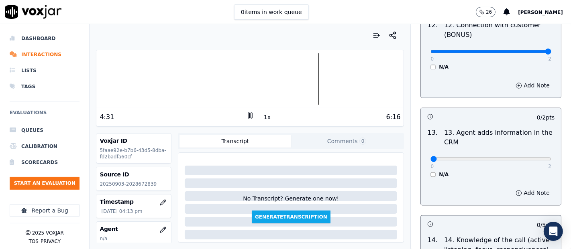
scroll to position [1382, 0]
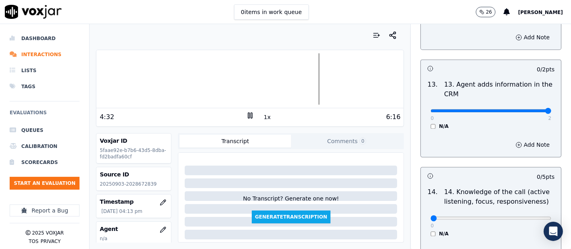
type input "2"
click at [527, 109] on input "range" at bounding box center [490, 110] width 121 height 3
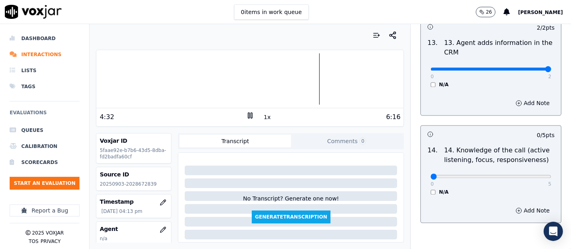
scroll to position [1462, 0]
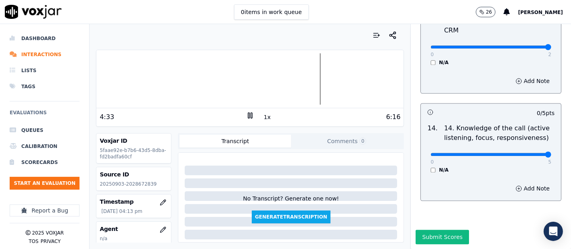
type input "5"
click at [528, 153] on input "range" at bounding box center [490, 154] width 121 height 3
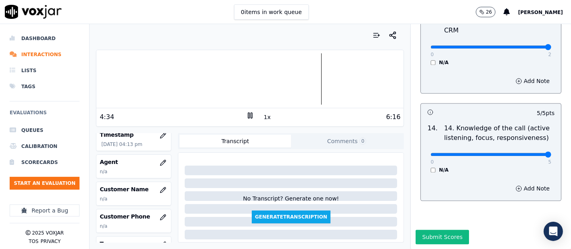
scroll to position [89, 0]
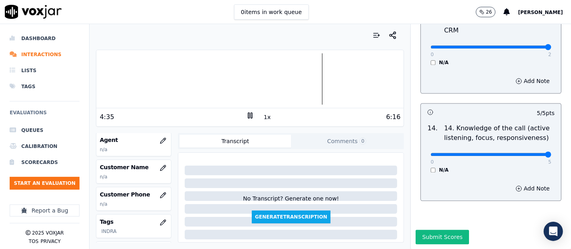
click at [152, 155] on div "Voxjar ID 5faae92e-b7b6-43d5-8dba-fd2badfa60cf Source ID 20250903-2028672839 Ti…" at bounding box center [133, 188] width 75 height 110
click at [157, 175] on div "Customer Name n/a" at bounding box center [133, 171] width 75 height 23
click at [160, 166] on icon "button" at bounding box center [163, 168] width 6 height 6
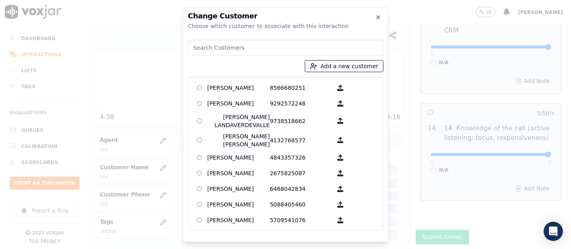
click at [358, 65] on button "Add a new customer" at bounding box center [344, 66] width 78 height 11
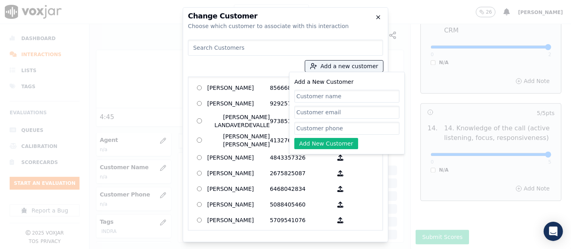
click at [376, 18] on icon "button" at bounding box center [378, 17] width 6 height 6
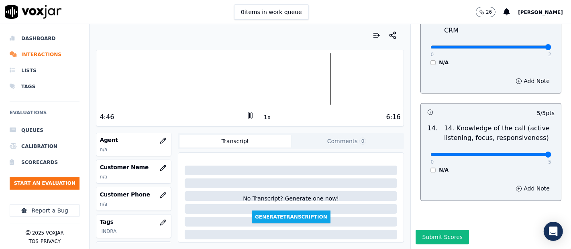
click at [199, 78] on div at bounding box center [249, 78] width 307 height 51
click at [166, 72] on div at bounding box center [249, 78] width 307 height 51
click at [160, 165] on icon "button" at bounding box center [163, 168] width 6 height 6
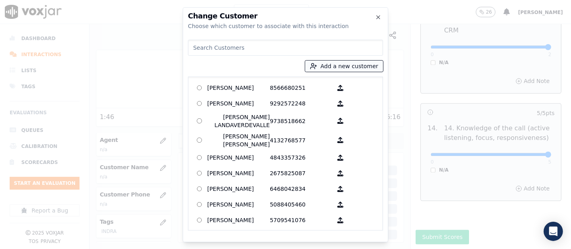
drag, startPoint x: 322, startPoint y: 65, endPoint x: 325, endPoint y: 68, distance: 5.1
click at [324, 66] on button "Add a new customer" at bounding box center [344, 66] width 78 height 11
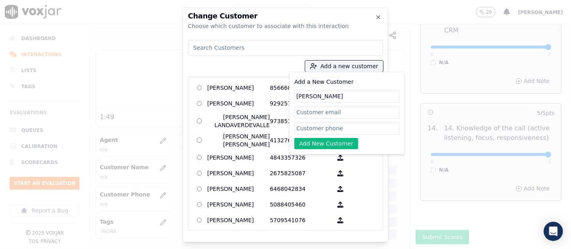
type input "[PERSON_NAME]"
click at [356, 127] on input "Add a New Customer" at bounding box center [346, 128] width 105 height 13
paste input "2028672839"
type input "2028672839"
click at [334, 142] on button "Add New Customer" at bounding box center [326, 143] width 64 height 11
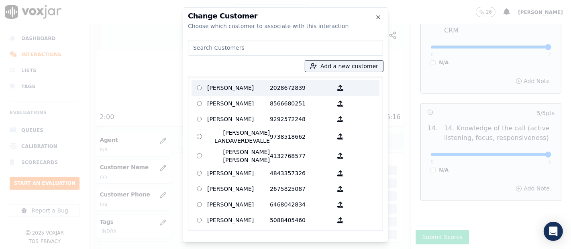
click at [213, 87] on p "[PERSON_NAME]" at bounding box center [238, 88] width 63 height 12
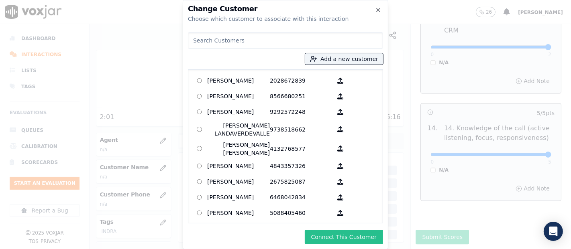
click at [333, 240] on button "Connect This Customer" at bounding box center [344, 237] width 78 height 14
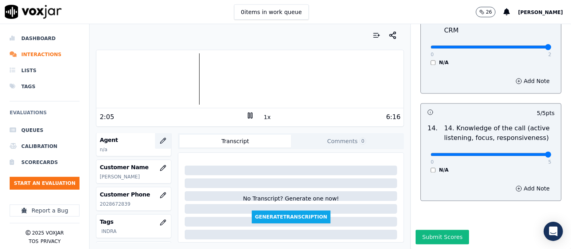
click at [155, 143] on button "button" at bounding box center [163, 141] width 16 height 16
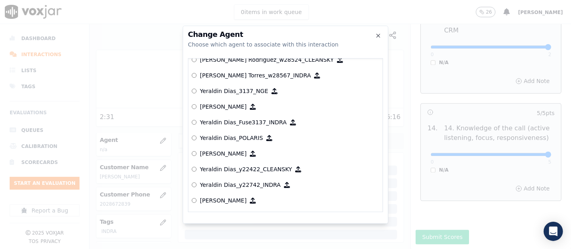
scroll to position [4052, 0]
click at [253, 181] on p "Yeraldin Dias_y22742_INDRA" at bounding box center [240, 185] width 81 height 8
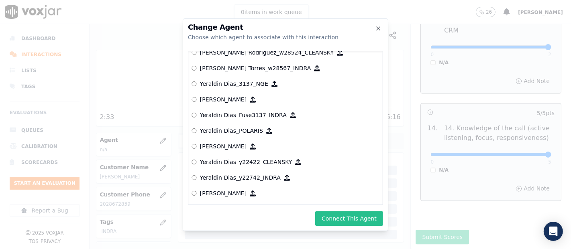
click at [339, 214] on button "Connect This Agent" at bounding box center [349, 218] width 68 height 14
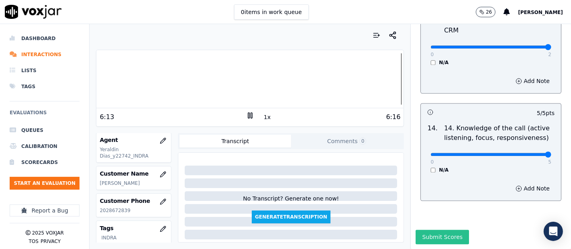
click at [431, 230] on button "Submit Scores" at bounding box center [441, 237] width 53 height 14
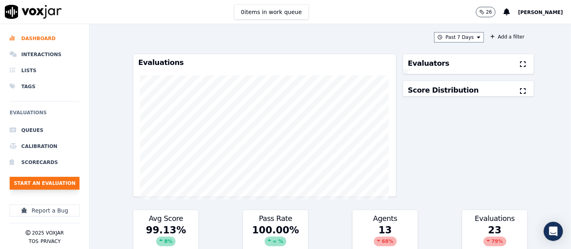
click at [30, 181] on button "Start an Evaluation" at bounding box center [45, 183] width 70 height 13
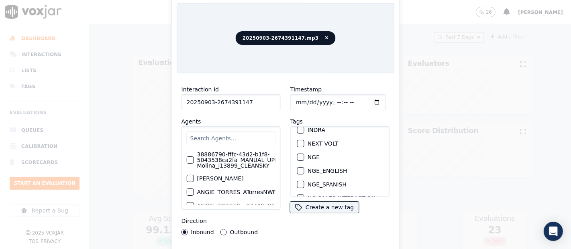
scroll to position [89, 0]
type input "20250903-2674391147"
click at [297, 127] on div "button" at bounding box center [300, 130] width 6 height 6
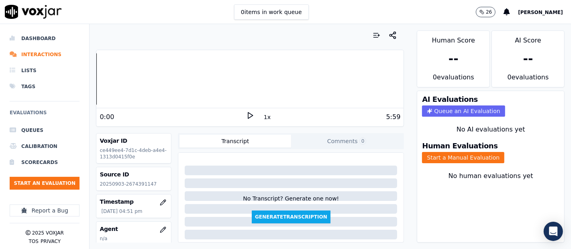
click at [246, 112] on icon at bounding box center [250, 116] width 8 height 8
click at [246, 116] on icon at bounding box center [250, 116] width 8 height 8
click at [130, 182] on p "20250903-2674391147" at bounding box center [134, 184] width 68 height 6
copy p "2674391147"
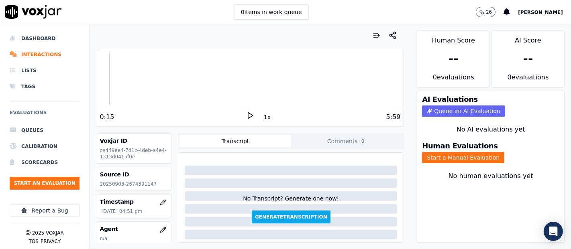
drag, startPoint x: 244, startPoint y: 126, endPoint x: 244, endPoint y: 120, distance: 6.4
click at [244, 125] on div "Your browser does not support the audio element. 0:15 1x 5:59" at bounding box center [250, 88] width 308 height 77
click at [246, 115] on icon at bounding box center [250, 116] width 8 height 8
click at [138, 182] on p "20250903-2674391147" at bounding box center [134, 184] width 68 height 6
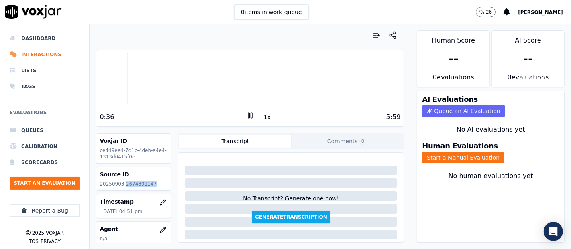
copy p "2674391147"
click at [139, 66] on div at bounding box center [249, 78] width 307 height 51
click at [128, 75] on div at bounding box center [249, 78] width 307 height 51
click at [467, 152] on button "Start a Manual Evaluation" at bounding box center [463, 157] width 82 height 11
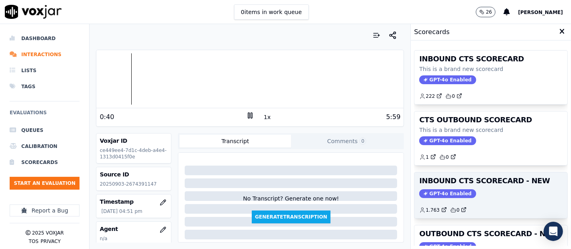
click at [468, 181] on h3 "INBOUND CTS SCORECARD - NEW" at bounding box center [490, 180] width 143 height 7
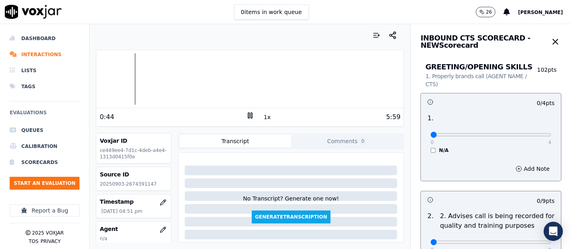
drag, startPoint x: 248, startPoint y: 112, endPoint x: 252, endPoint y: 106, distance: 6.1
click at [249, 112] on icon at bounding box center [250, 116] width 8 height 8
click at [246, 114] on icon at bounding box center [250, 116] width 8 height 8
click at [251, 115] on rect at bounding box center [251, 115] width 1 height 5
click at [248, 114] on polygon at bounding box center [250, 116] width 5 height 6
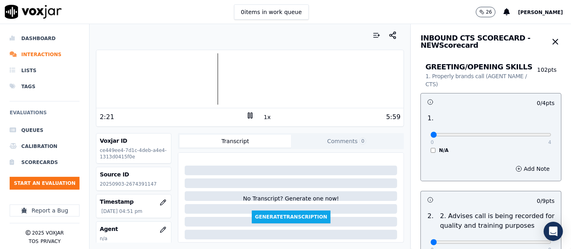
click at [133, 83] on div at bounding box center [249, 78] width 307 height 51
click at [246, 112] on icon at bounding box center [250, 116] width 8 height 8
click at [246, 116] on icon at bounding box center [250, 116] width 8 height 8
click at [527, 131] on div "0 4" at bounding box center [490, 135] width 121 height 10
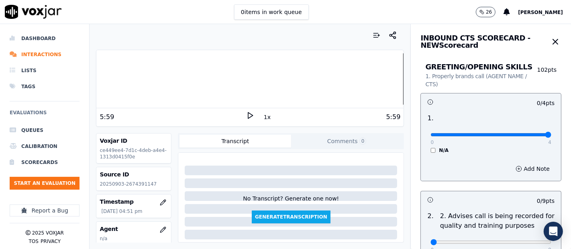
type input "4"
click at [526, 136] on input "range" at bounding box center [490, 134] width 121 height 3
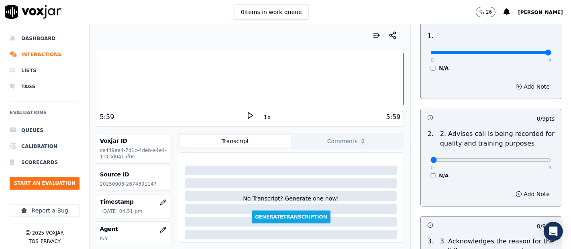
scroll to position [89, 0]
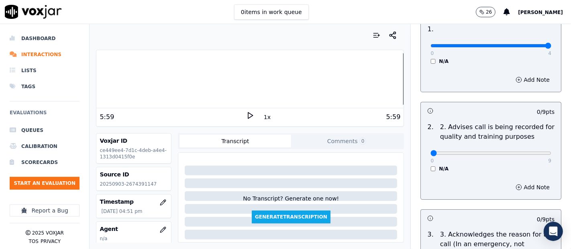
drag, startPoint x: 530, startPoint y: 149, endPoint x: 530, endPoint y: 153, distance: 4.0
click at [530, 153] on div "0 9" at bounding box center [490, 153] width 121 height 10
type input "9"
click at [530, 153] on input "range" at bounding box center [490, 153] width 121 height 3
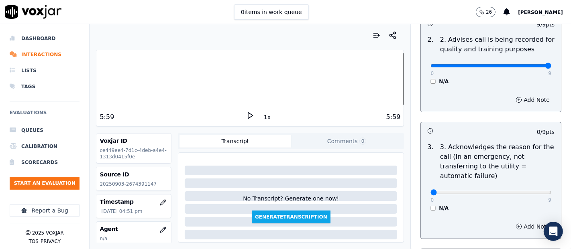
scroll to position [178, 0]
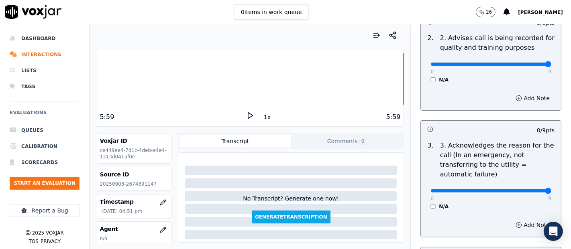
type input "9"
click at [525, 189] on input "range" at bounding box center [490, 190] width 121 height 3
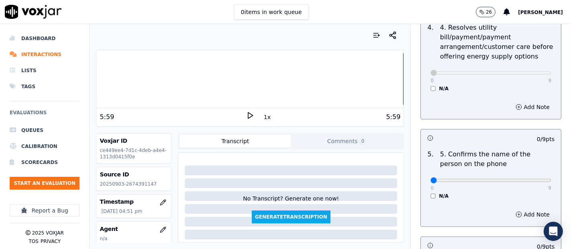
scroll to position [446, 0]
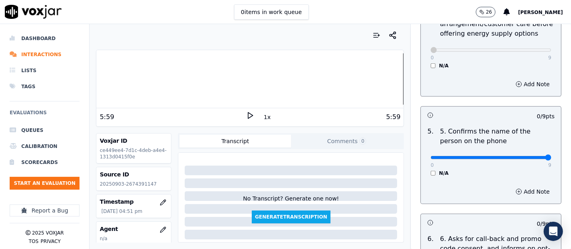
type input "9"
click at [527, 159] on input "range" at bounding box center [490, 157] width 121 height 3
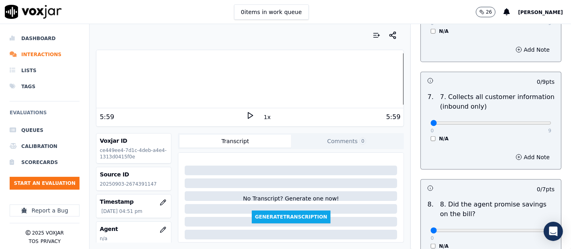
scroll to position [713, 0]
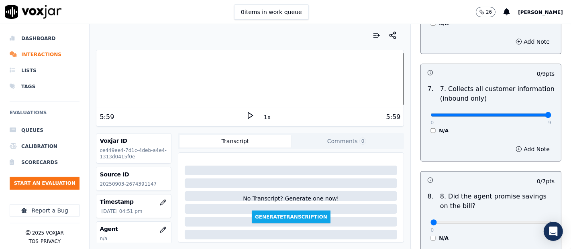
type input "9"
click at [529, 114] on input "range" at bounding box center [490, 115] width 121 height 3
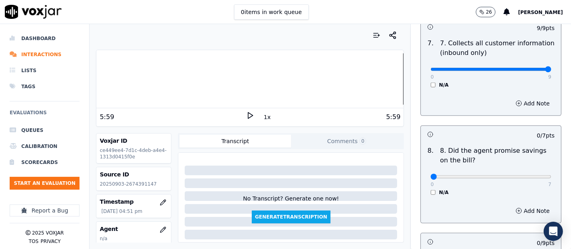
scroll to position [803, 0]
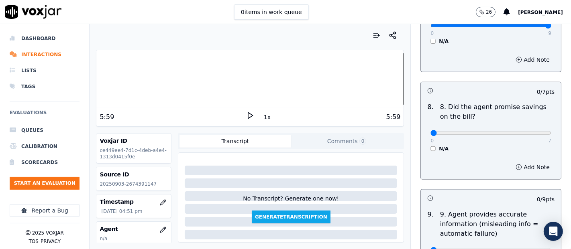
click at [430, 146] on div "N/A" at bounding box center [490, 149] width 121 height 6
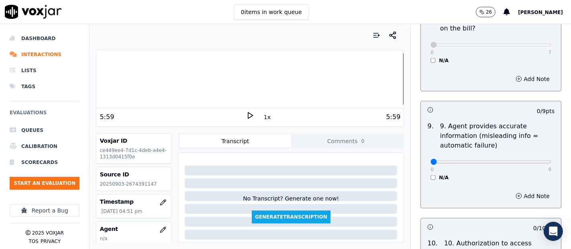
scroll to position [892, 0]
click at [516, 160] on input "range" at bounding box center [490, 161] width 121 height 3
type input "9"
click at [527, 160] on input "range" at bounding box center [490, 161] width 121 height 3
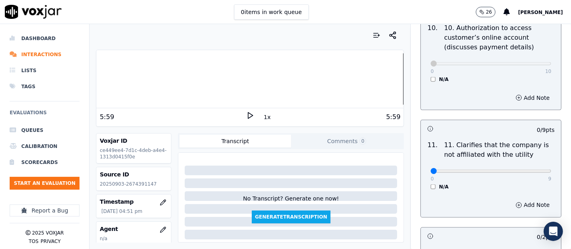
scroll to position [1114, 0]
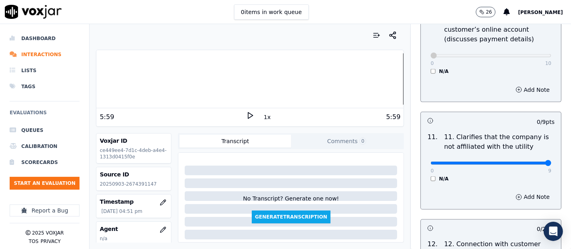
type input "9"
click at [525, 162] on input "range" at bounding box center [490, 163] width 121 height 3
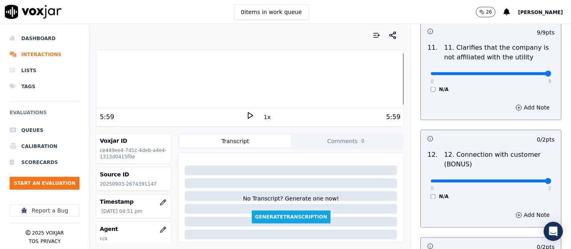
type input "2"
click at [529, 180] on input "range" at bounding box center [490, 181] width 121 height 3
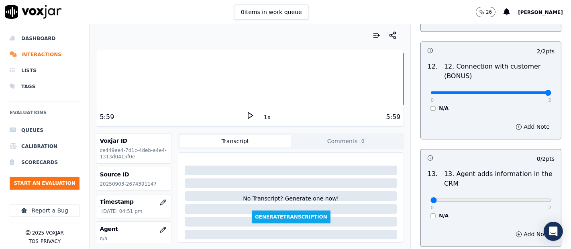
scroll to position [1293, 0]
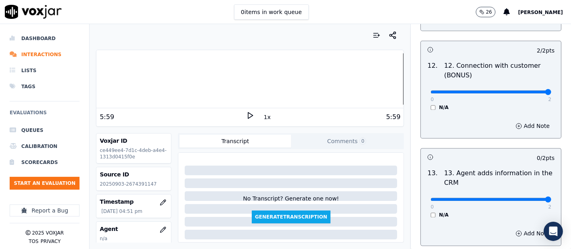
type input "2"
click at [525, 198] on input "range" at bounding box center [490, 199] width 121 height 3
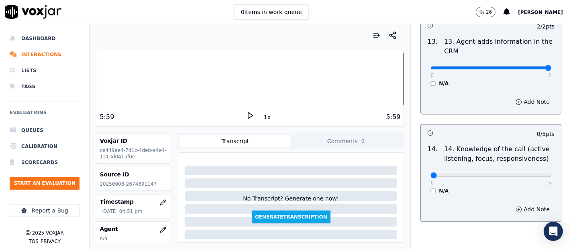
scroll to position [1427, 0]
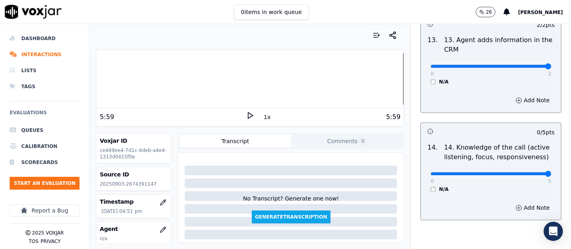
drag, startPoint x: 529, startPoint y: 171, endPoint x: 520, endPoint y: 173, distance: 9.3
type input "5"
click at [530, 172] on input "range" at bounding box center [490, 173] width 121 height 3
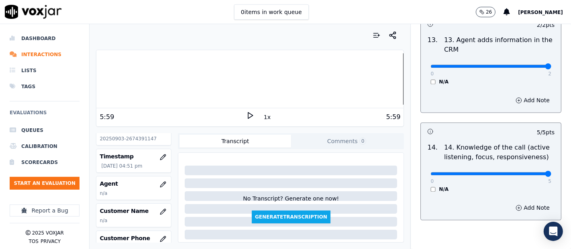
scroll to position [89, 0]
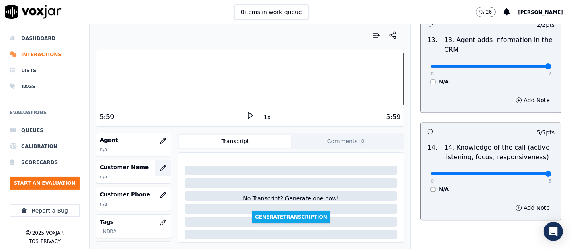
click at [160, 168] on icon "button" at bounding box center [163, 168] width 6 height 6
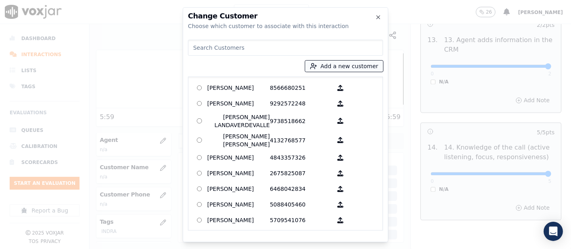
click at [330, 66] on button "Add a new customer" at bounding box center [344, 66] width 78 height 11
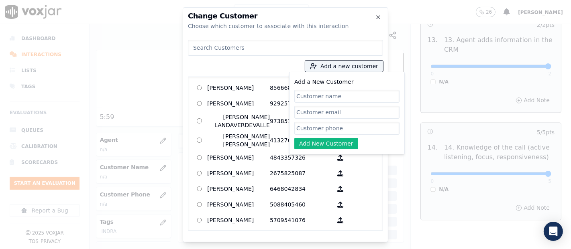
paste input "Reyna Candelaria Artiga Recinos"
type input "Reyna Candelaria Artiga Recinos"
click at [334, 129] on input "Add a New Customer" at bounding box center [346, 128] width 105 height 13
click at [333, 131] on input "Add a New Customer" at bounding box center [346, 128] width 105 height 13
paste input "2674391147"
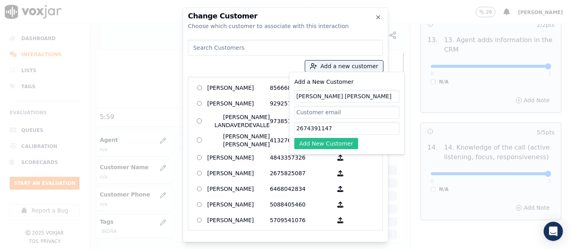
type input "2674391147"
click at [329, 144] on button "Add New Customer" at bounding box center [326, 143] width 64 height 11
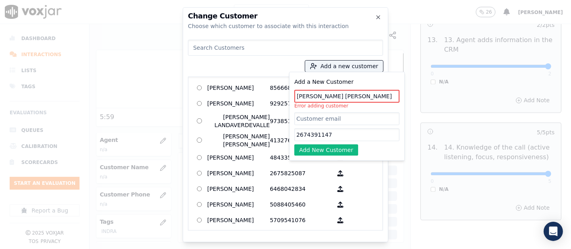
drag, startPoint x: 381, startPoint y: 96, endPoint x: 356, endPoint y: 100, distance: 25.7
click at [356, 100] on input "Reyna Candelaria Artiga Recinos" at bounding box center [346, 96] width 105 height 13
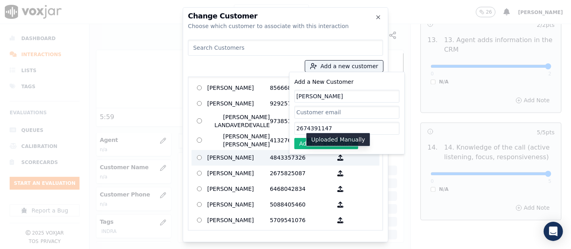
click at [318, 141] on p "Uploaded Manually" at bounding box center [338, 140] width 54 height 8
type input "[PERSON_NAME]"
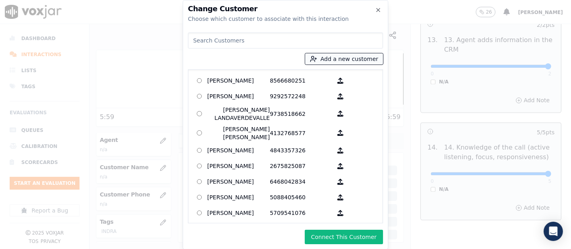
click at [316, 59] on icon "button" at bounding box center [313, 58] width 7 height 7
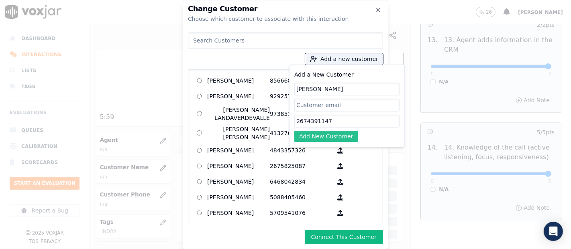
click at [318, 140] on button "Add New Customer" at bounding box center [326, 136] width 64 height 11
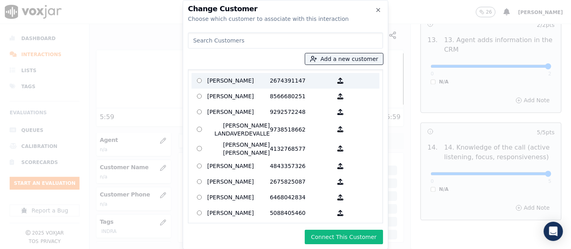
click at [265, 79] on p "[PERSON_NAME]" at bounding box center [238, 81] width 63 height 12
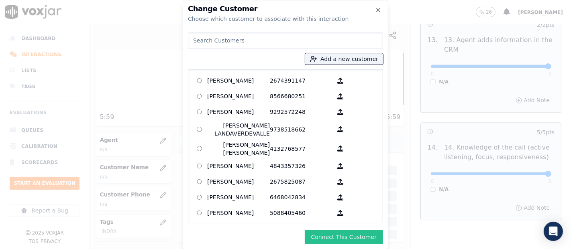
click at [333, 233] on button "Connect This Customer" at bounding box center [344, 237] width 78 height 14
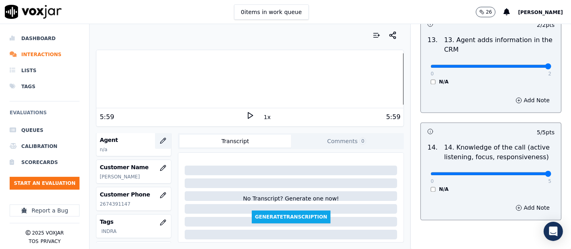
click at [158, 141] on button "button" at bounding box center [163, 141] width 16 height 16
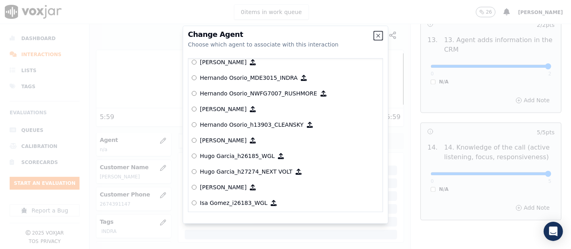
scroll to position [1755, 0]
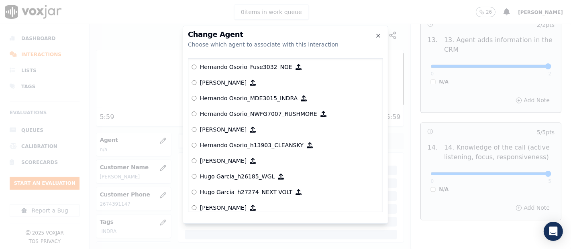
click at [261, 94] on p "Hernando Osorio_MDE3015_INDRA" at bounding box center [249, 98] width 98 height 8
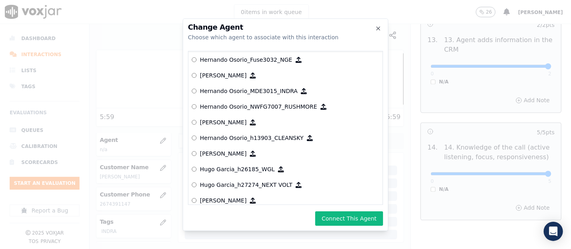
click at [356, 216] on button "Connect This Agent" at bounding box center [349, 218] width 68 height 14
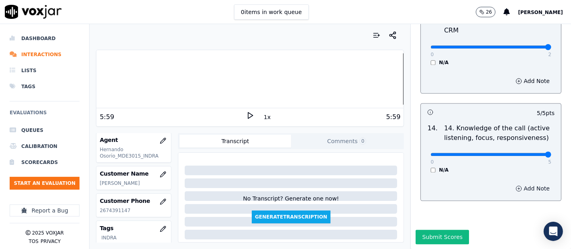
scroll to position [1462, 0]
click at [447, 230] on button "Submit Scores" at bounding box center [441, 237] width 53 height 14
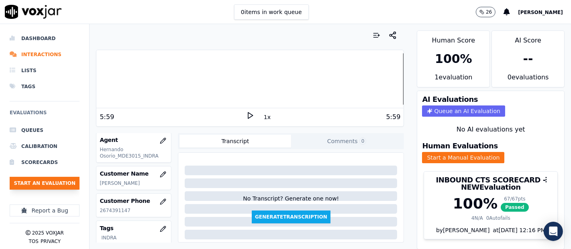
click at [37, 181] on button "Start an Evaluation" at bounding box center [45, 183] width 70 height 13
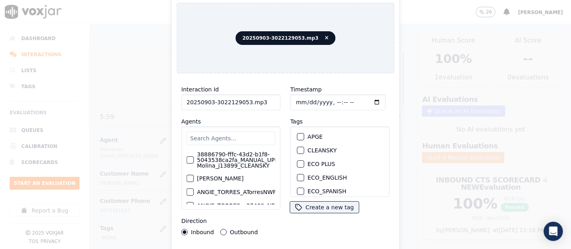
click at [262, 95] on input "20250903-3022129053.mp3" at bounding box center [230, 102] width 99 height 16
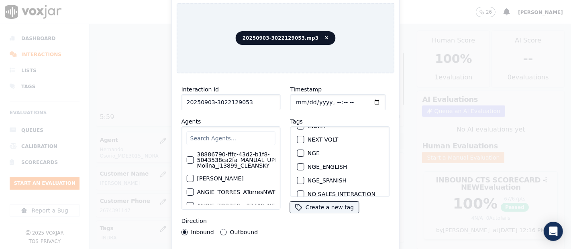
scroll to position [45, 0]
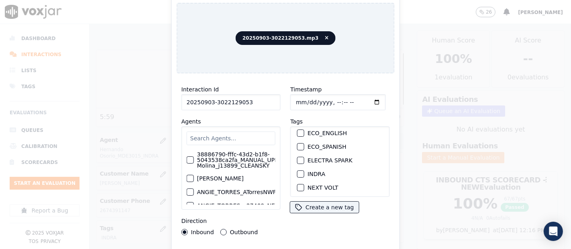
type input "20250903-3022129053"
click at [297, 171] on div "button" at bounding box center [300, 174] width 6 height 6
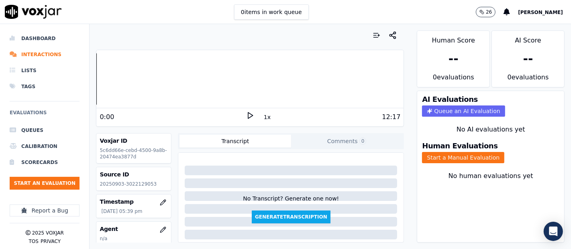
click at [249, 114] on icon at bounding box center [250, 116] width 8 height 8
click at [137, 179] on div "Source ID 20250903-3022129053" at bounding box center [133, 178] width 75 height 23
copy p "3022129053"
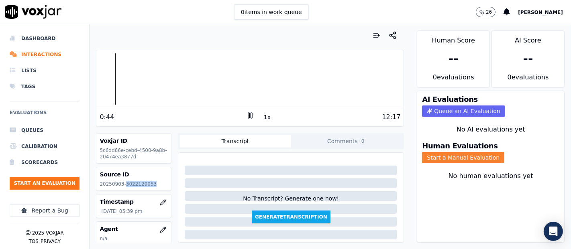
click at [462, 154] on button "Start a Manual Evaluation" at bounding box center [463, 157] width 82 height 11
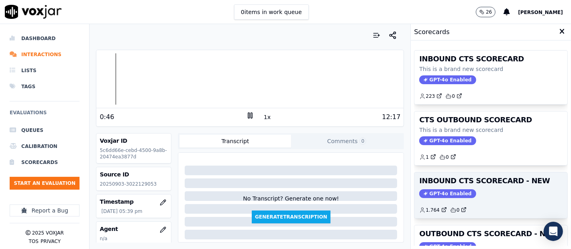
click at [468, 189] on div "GPT-4o Enabled" at bounding box center [490, 193] width 143 height 9
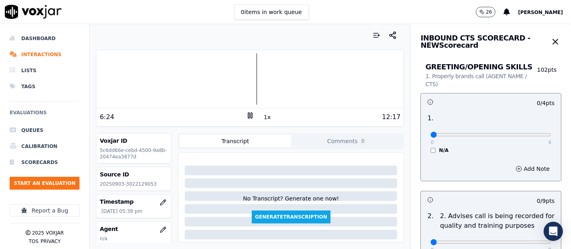
click at [246, 118] on icon at bounding box center [250, 116] width 8 height 8
click at [248, 114] on polygon at bounding box center [250, 116] width 5 height 6
type input "4"
click at [529, 136] on input "range" at bounding box center [490, 134] width 121 height 3
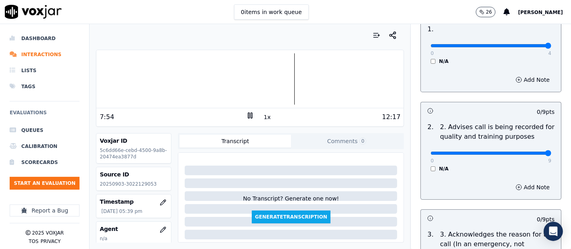
type input "9"
click at [525, 154] on input "range" at bounding box center [490, 153] width 121 height 3
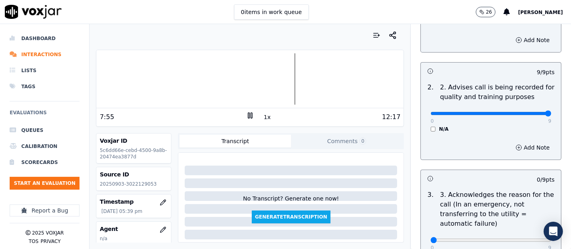
scroll to position [178, 0]
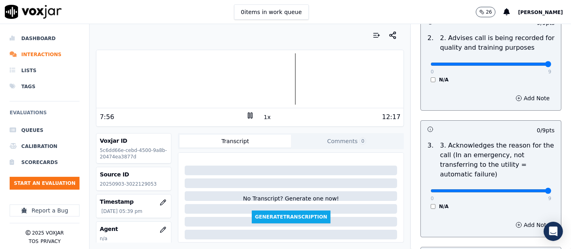
type input "9"
click at [523, 190] on input "range" at bounding box center [490, 190] width 121 height 3
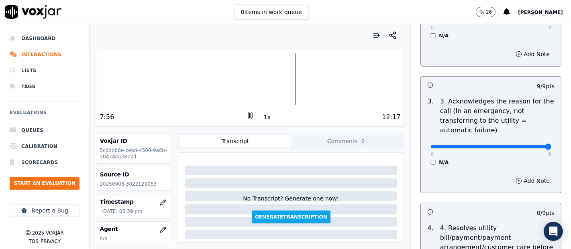
scroll to position [312, 0]
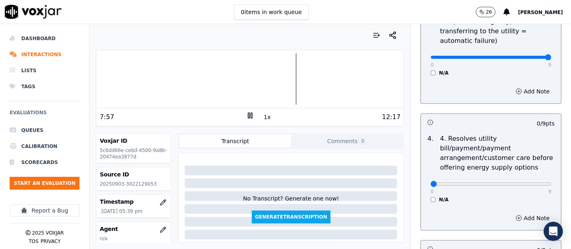
click at [425, 203] on div "4 . 4. Resolves utility bill/payment/payment arrangement/customer care before o…" at bounding box center [491, 168] width 140 height 75
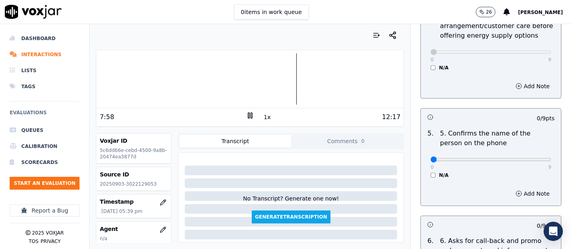
scroll to position [446, 0]
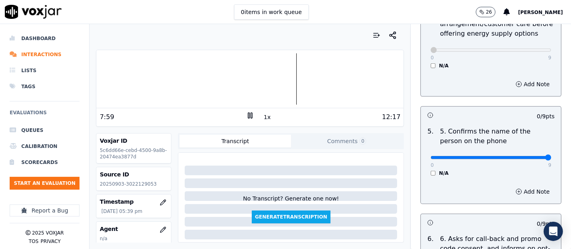
type input "9"
click at [526, 156] on input "range" at bounding box center [490, 157] width 121 height 3
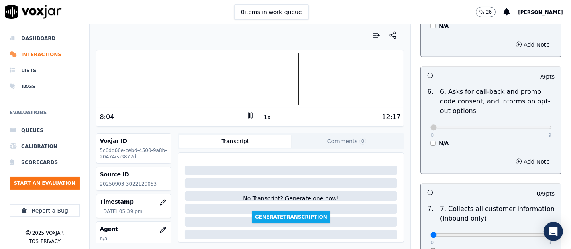
scroll to position [624, 0]
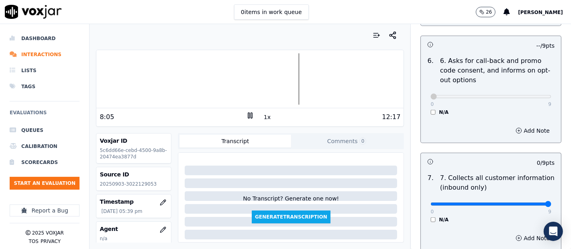
type input "9"
click at [530, 205] on input "range" at bounding box center [490, 204] width 121 height 3
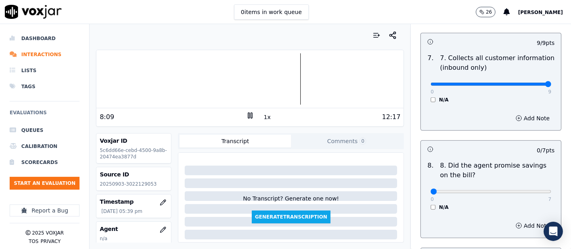
scroll to position [758, 0]
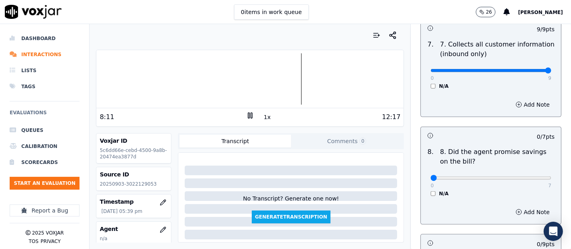
click at [430, 193] on div "N/A" at bounding box center [490, 194] width 121 height 6
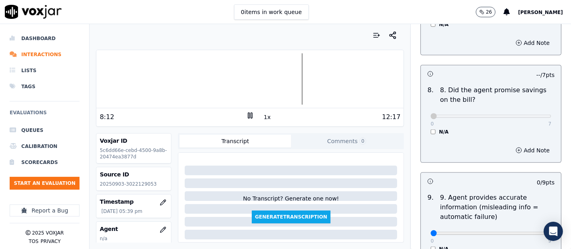
scroll to position [892, 0]
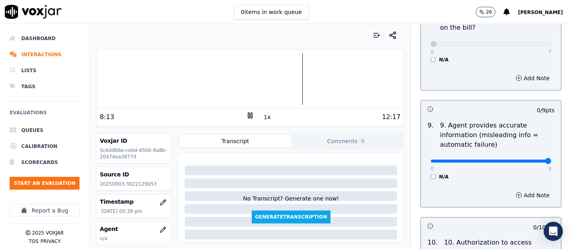
type input "9"
click at [530, 162] on input "range" at bounding box center [490, 161] width 121 height 3
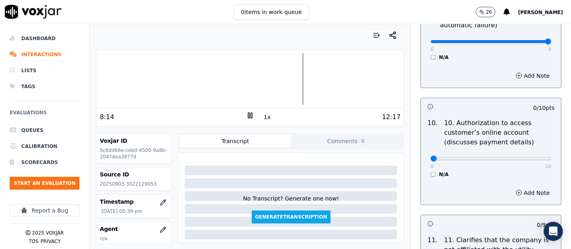
scroll to position [1025, 0]
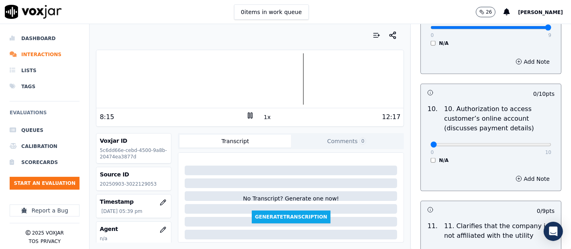
click at [430, 161] on div "N/A" at bounding box center [490, 160] width 121 height 6
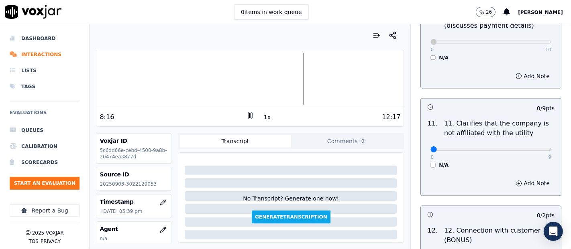
scroll to position [1159, 0]
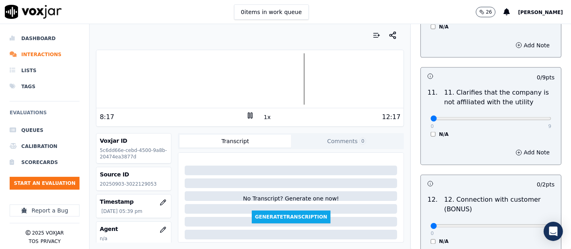
click at [529, 109] on div "0 9 N/A" at bounding box center [491, 122] width 134 height 31
click at [531, 117] on div "0 9 N/A" at bounding box center [491, 122] width 134 height 31
type input "9"
click at [527, 118] on input "range" at bounding box center [490, 118] width 121 height 3
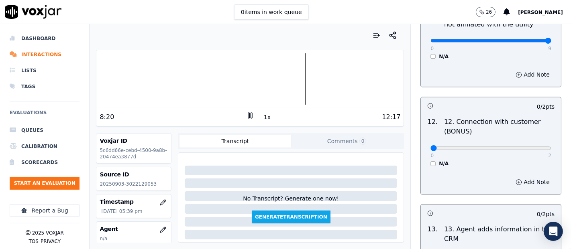
scroll to position [1249, 0]
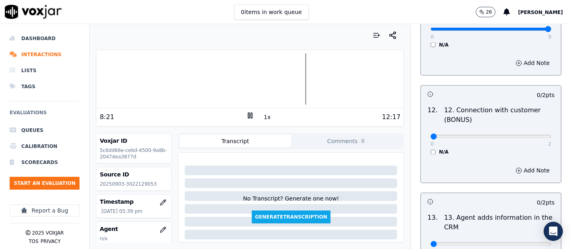
click at [532, 138] on div "0 2 N/A" at bounding box center [491, 140] width 134 height 31
type input "2"
click at [530, 137] on input "range" at bounding box center [490, 136] width 121 height 3
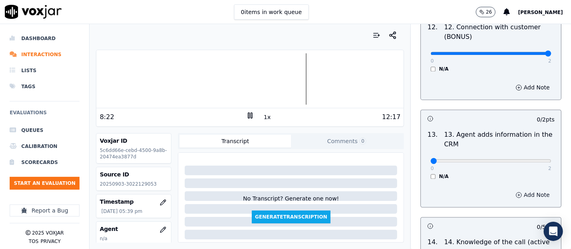
scroll to position [1382, 0]
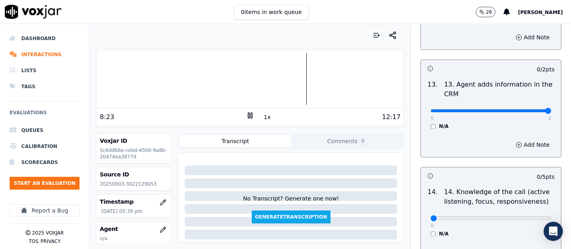
type input "2"
click at [529, 109] on input "range" at bounding box center [490, 110] width 121 height 3
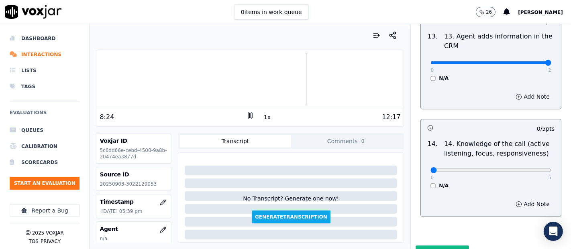
scroll to position [1462, 0]
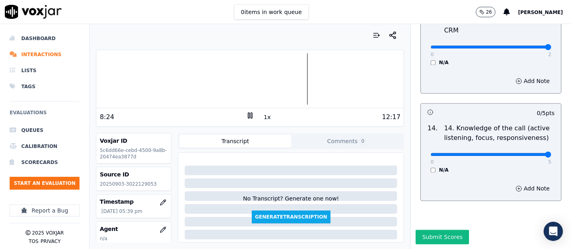
type input "5"
click at [525, 153] on input "range" at bounding box center [490, 154] width 121 height 3
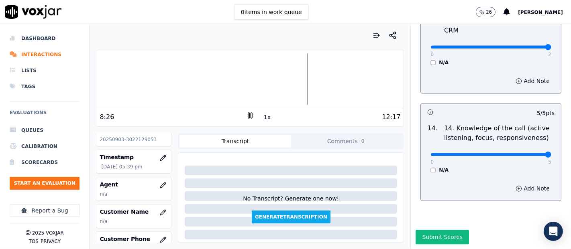
scroll to position [89, 0]
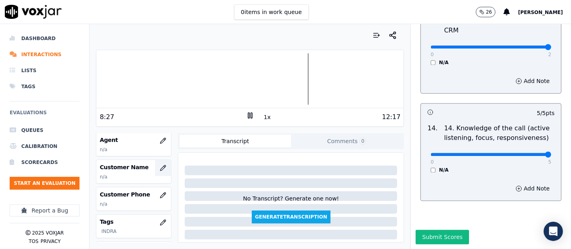
click at [160, 165] on icon "button" at bounding box center [163, 168] width 6 height 6
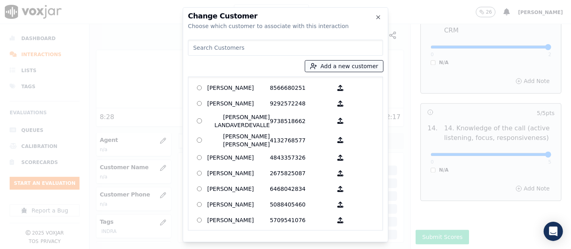
click at [324, 70] on button "Add a new customer" at bounding box center [344, 66] width 78 height 11
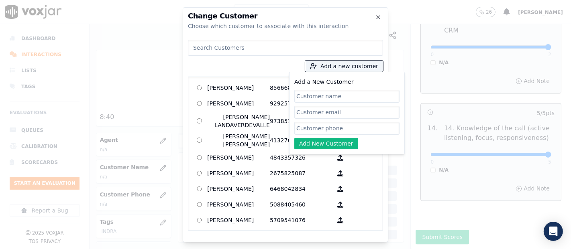
paste input "DORIS VELASQUEZ"
type input "DORIS VELASQUEZ"
click at [346, 127] on input "Add a New Customer" at bounding box center [346, 128] width 105 height 13
paste input "3022129053"
type input "3022129053"
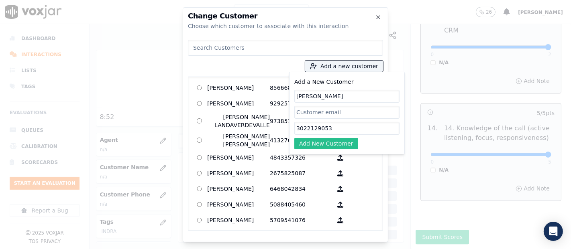
click at [320, 141] on button "Add New Customer" at bounding box center [326, 143] width 64 height 11
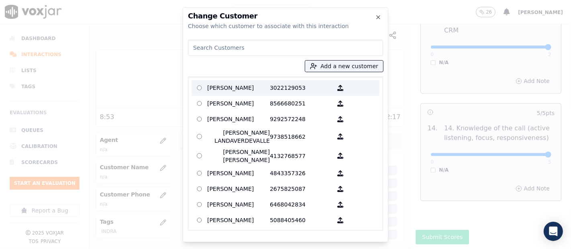
click at [234, 89] on p "DORIS VELASQUEZ" at bounding box center [238, 88] width 63 height 12
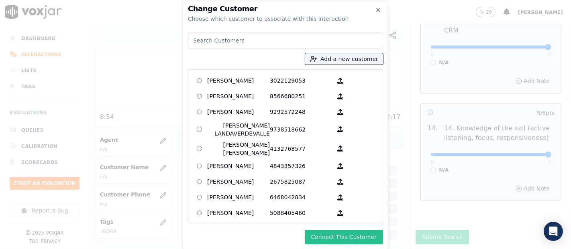
click at [370, 232] on button "Connect This Customer" at bounding box center [344, 237] width 78 height 14
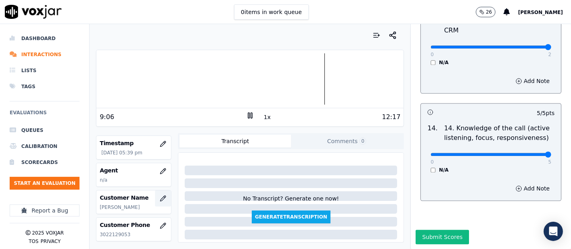
scroll to position [45, 0]
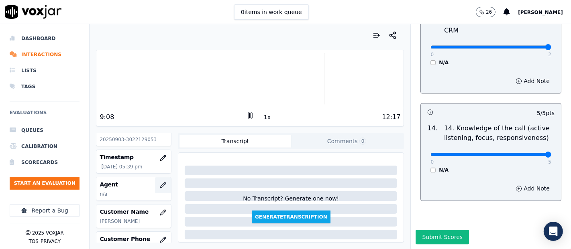
click at [155, 181] on button "button" at bounding box center [163, 185] width 16 height 16
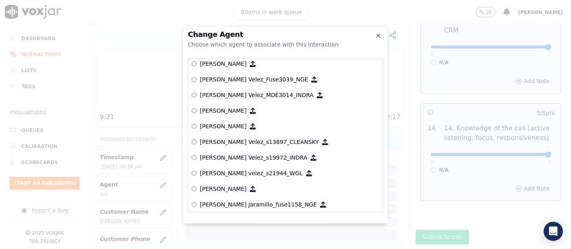
scroll to position [3320, 0]
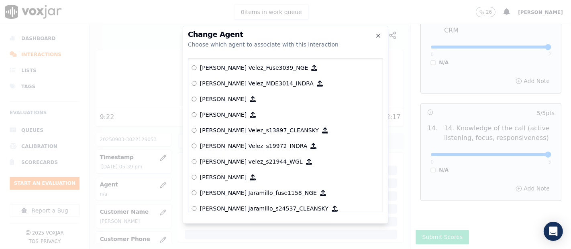
click at [230, 140] on label "Samuel Velez_s19972_INDRA" at bounding box center [285, 146] width 188 height 16
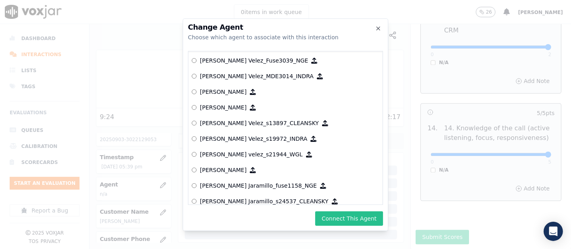
click at [328, 217] on button "Connect This Agent" at bounding box center [349, 218] width 68 height 14
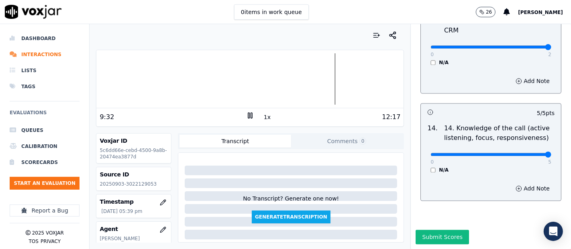
scroll to position [1462, 0]
click at [417, 230] on button "Submit Scores" at bounding box center [441, 237] width 53 height 14
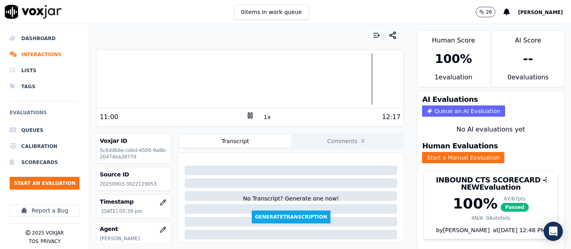
click at [249, 114] on icon at bounding box center [250, 116] width 8 height 8
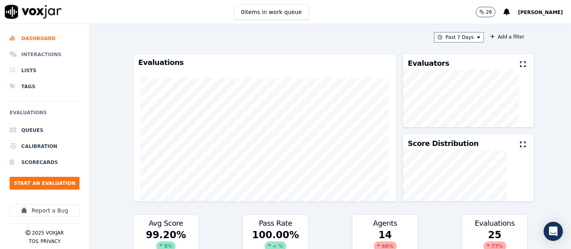
drag, startPoint x: 49, startPoint y: 53, endPoint x: 38, endPoint y: 67, distance: 17.4
click at [49, 53] on li "Interactions" at bounding box center [45, 55] width 70 height 16
